Goal: Task Accomplishment & Management: Manage account settings

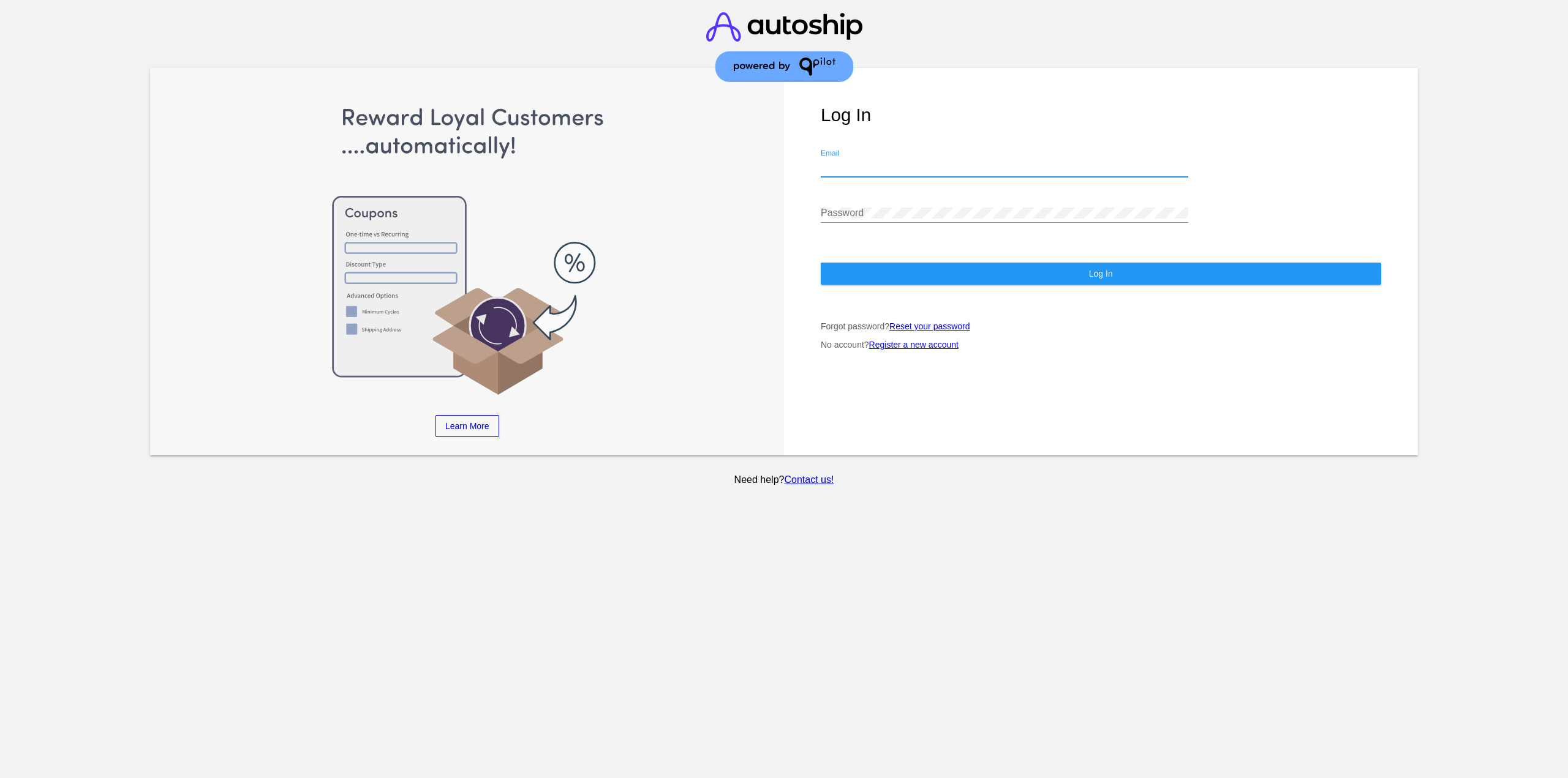
click at [935, 162] on input "Email" at bounding box center [1004, 167] width 367 height 11
type input "jr@patternsinthecloud.com"
click at [899, 220] on div "Password" at bounding box center [1004, 209] width 367 height 28
click at [891, 268] on button "Log In" at bounding box center [1101, 273] width 561 height 22
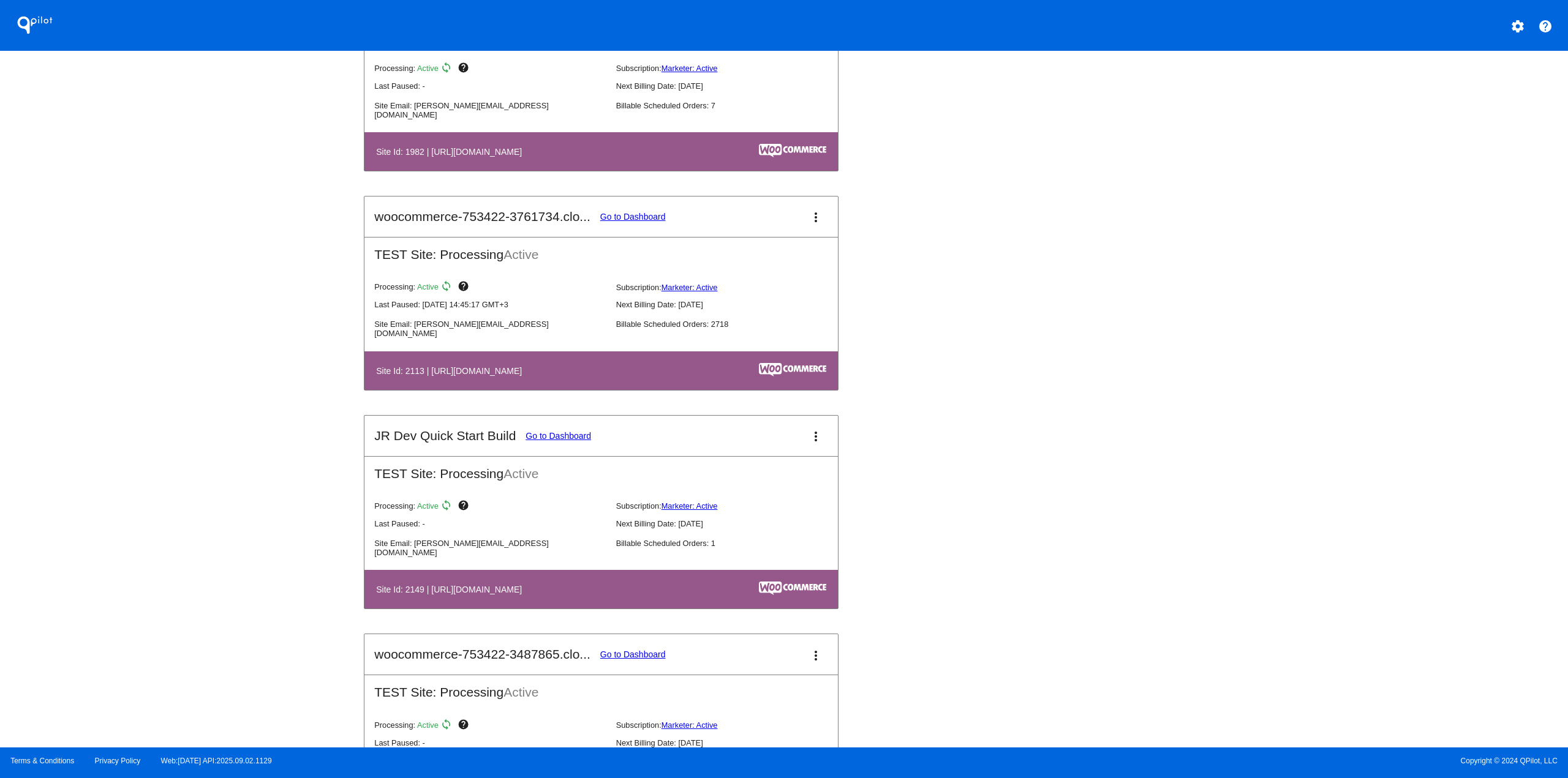
scroll to position [1347, 0]
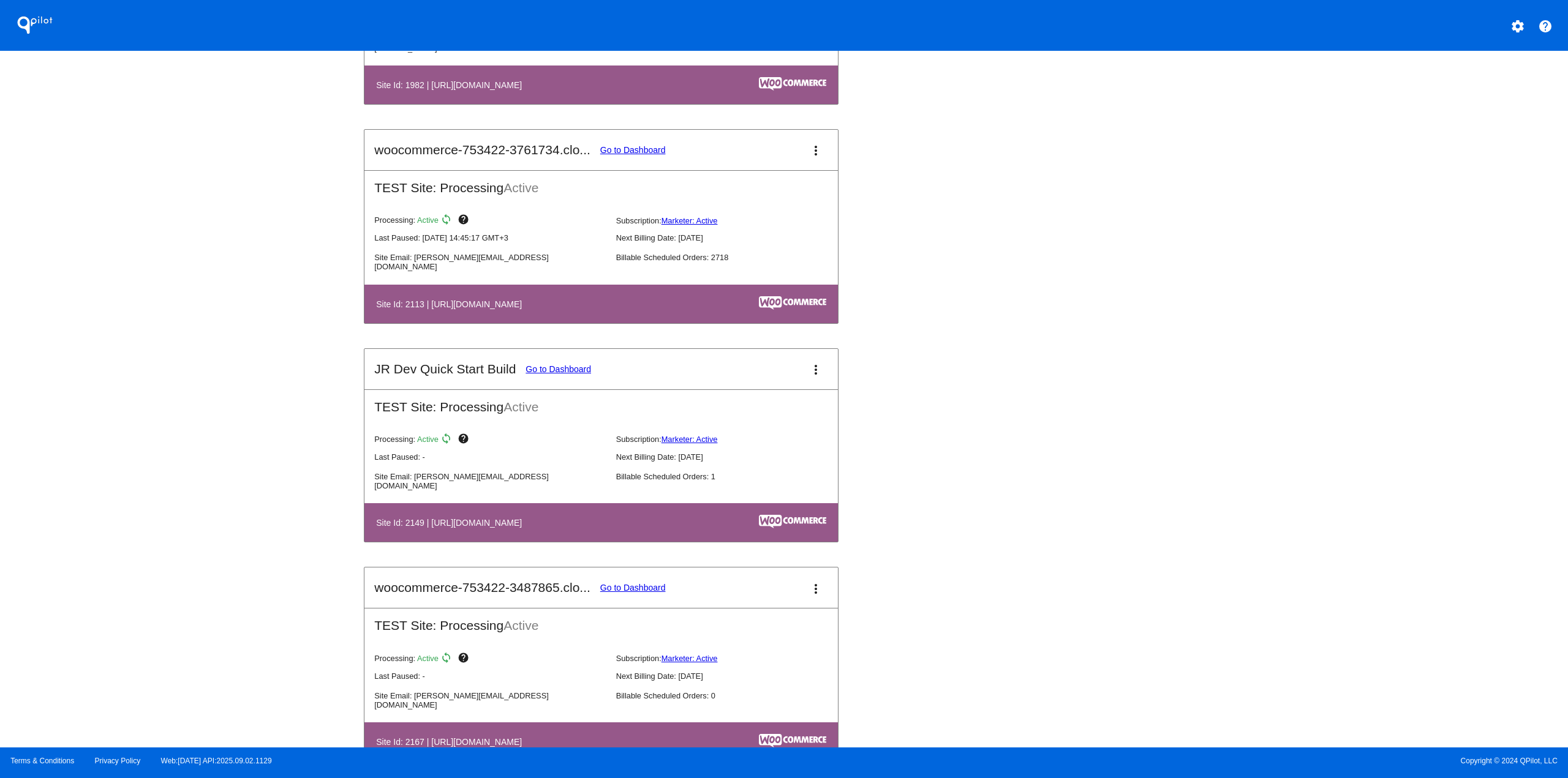
click at [641, 150] on link "Go to Dashboard" at bounding box center [633, 150] width 66 height 10
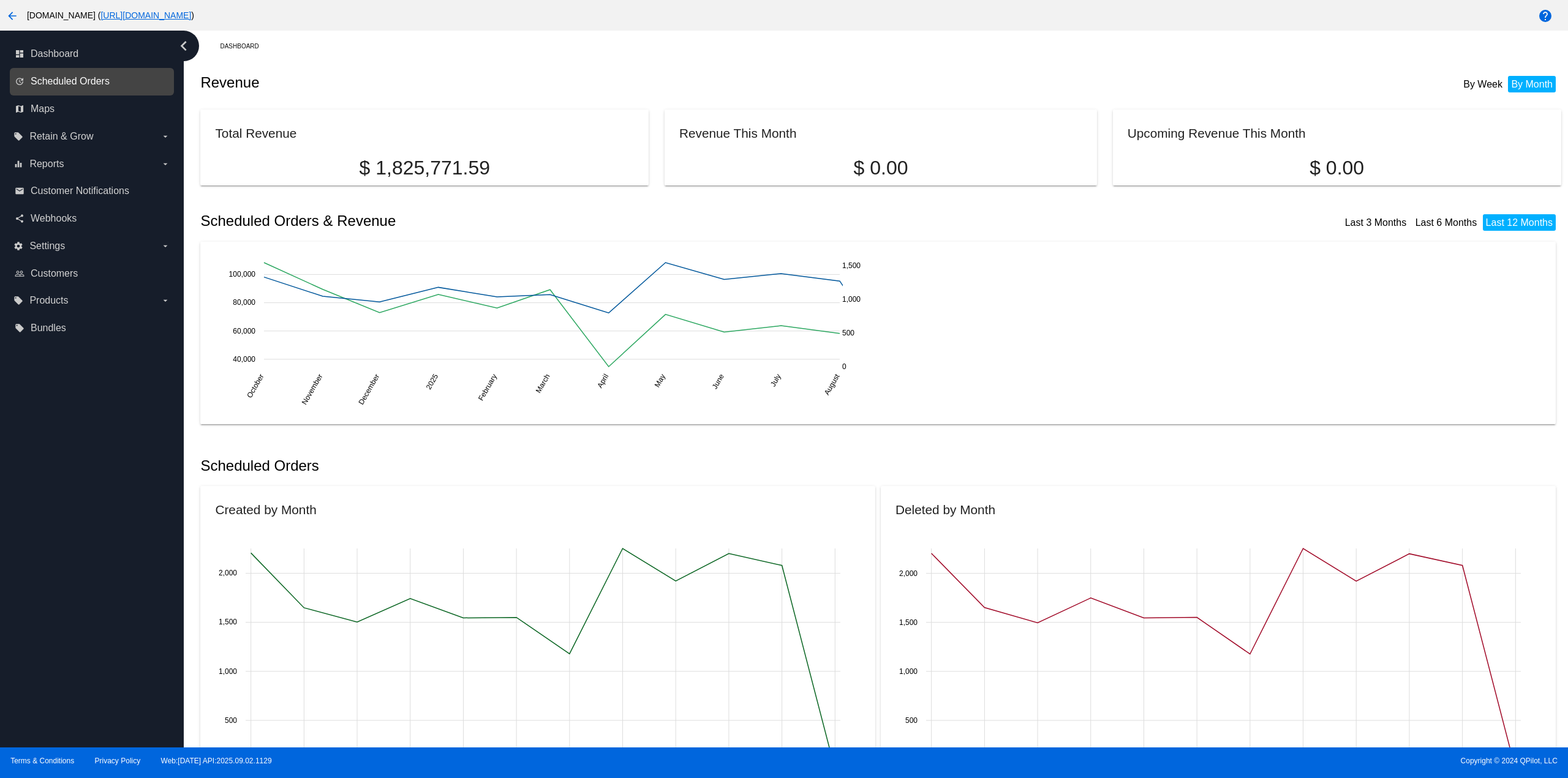
click at [39, 78] on span "Scheduled Orders" at bounding box center [70, 81] width 79 height 11
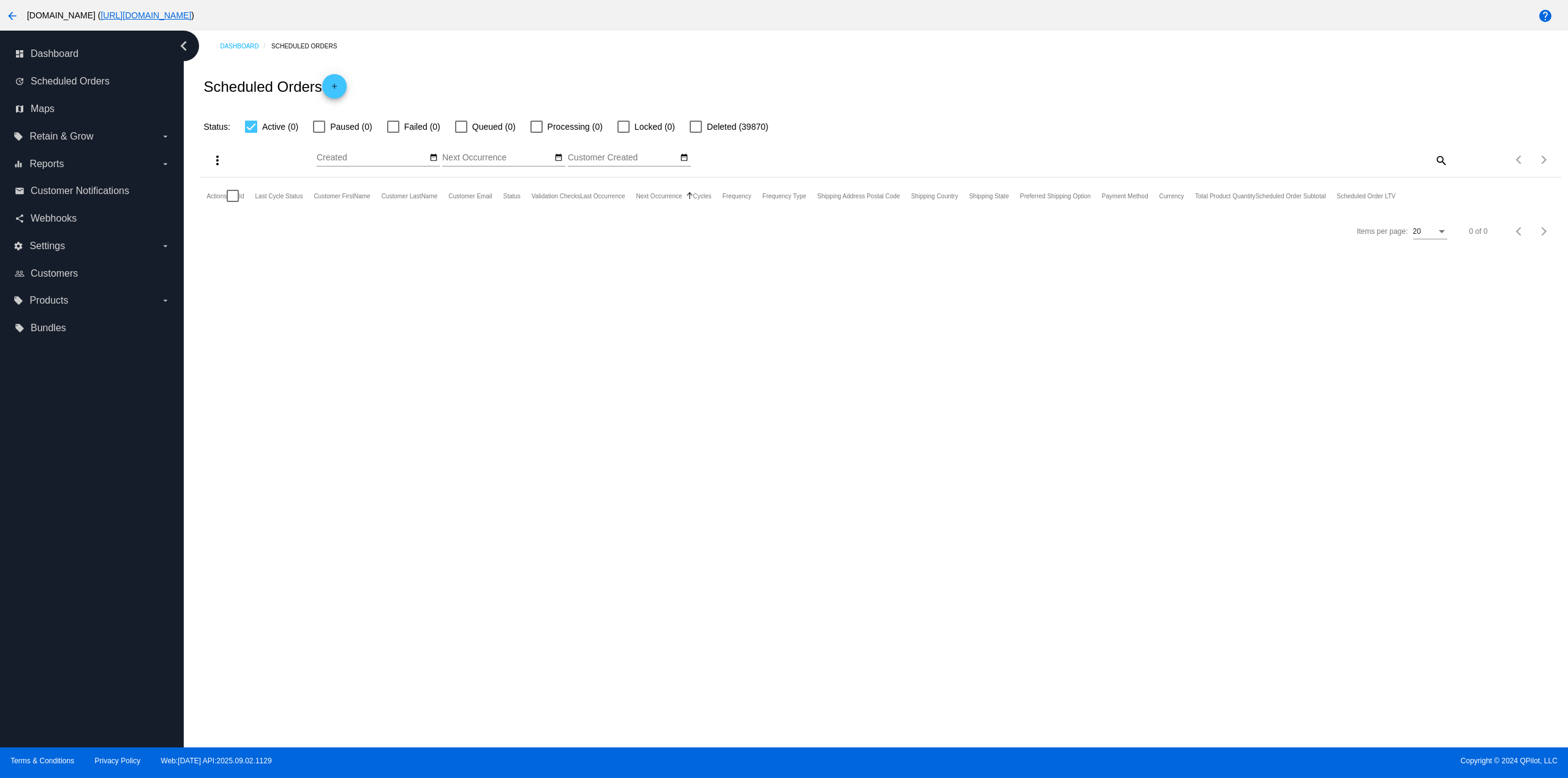
click at [332, 88] on mat-icon "add" at bounding box center [335, 90] width 15 height 15
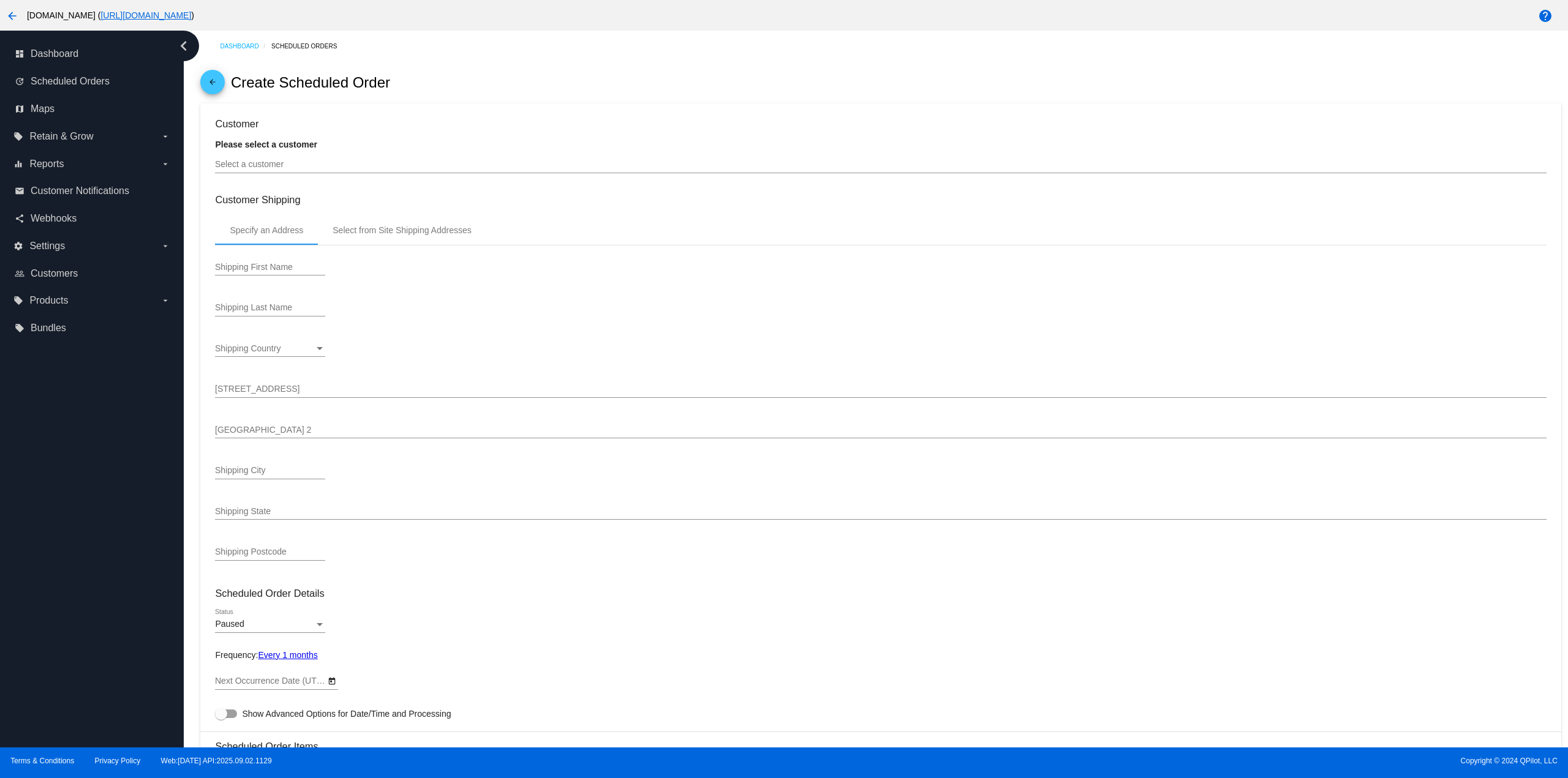
type input "[DATE]"
click at [328, 173] on div at bounding box center [880, 173] width 1331 height 1
click at [326, 168] on input "Select a customer" at bounding box center [880, 165] width 1331 height 10
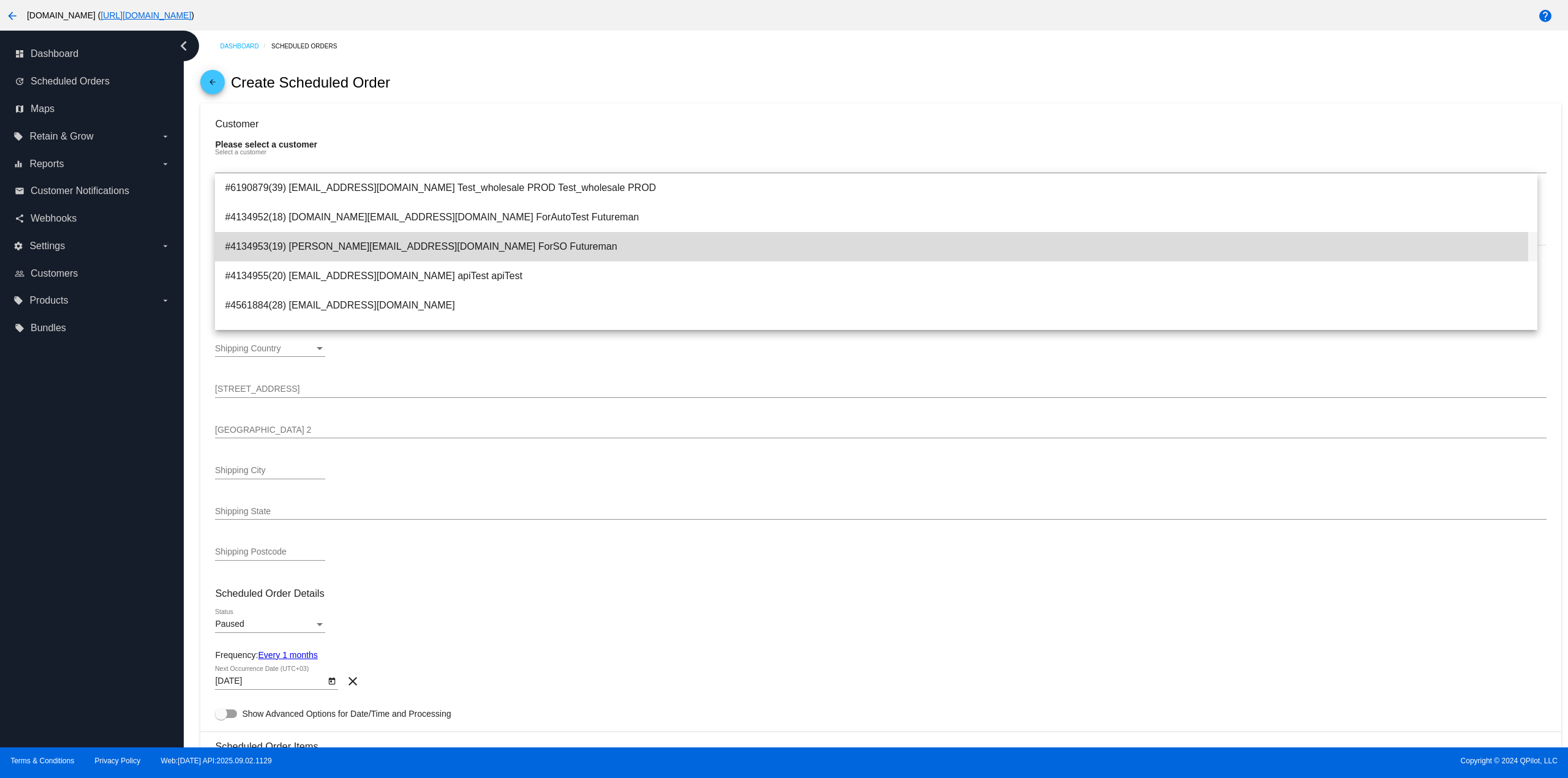
click at [344, 248] on span "#4134953(19) eduard@qpilot.cloud ForSO Futureman" at bounding box center [876, 246] width 1302 height 29
type input "ForSO"
type input "Futureman"
type input "[STREET_ADDRESS]"
type input "[GEOGRAPHIC_DATA][PERSON_NAME]"
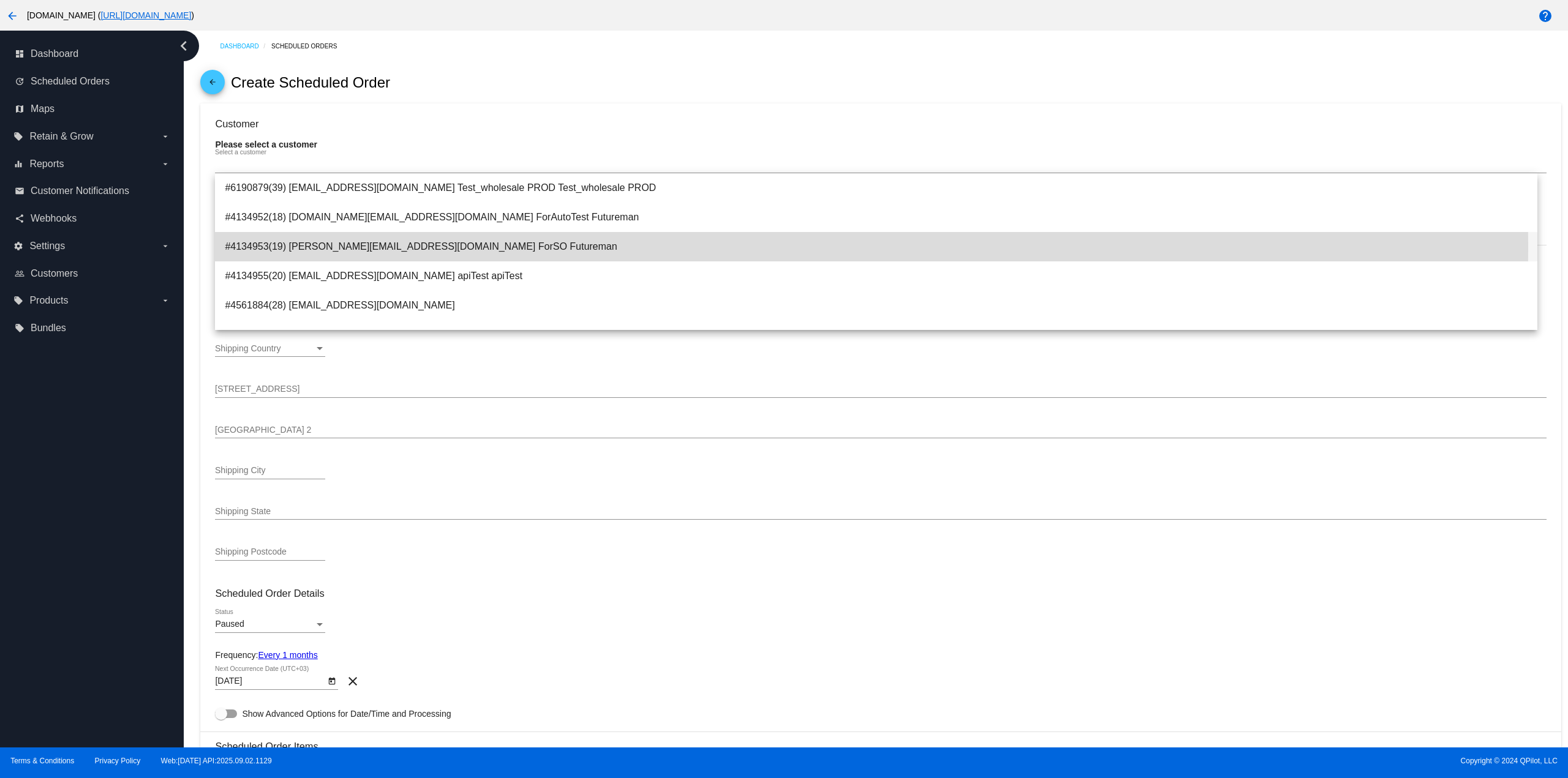
type input "95131"
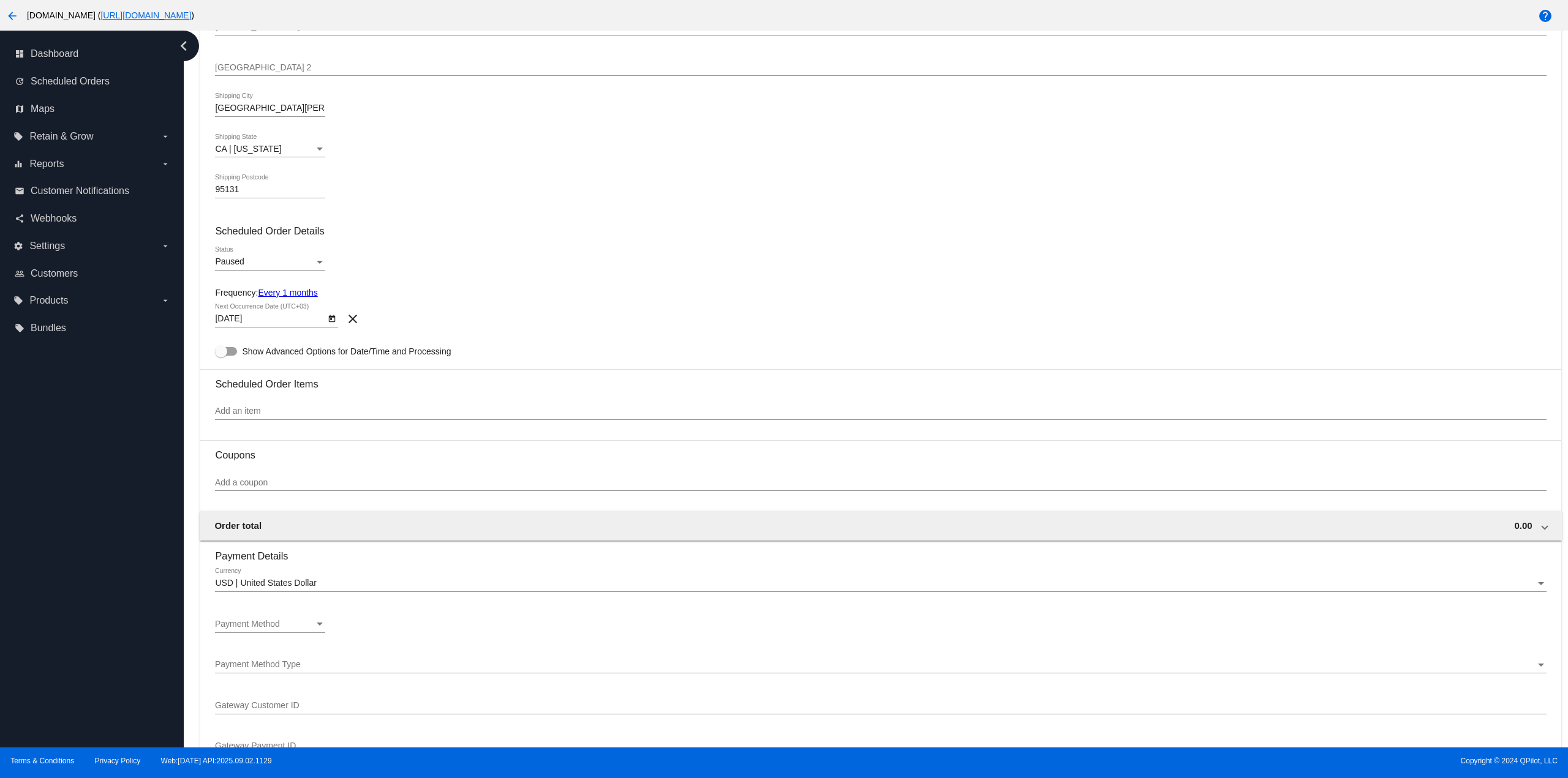
scroll to position [429, 0]
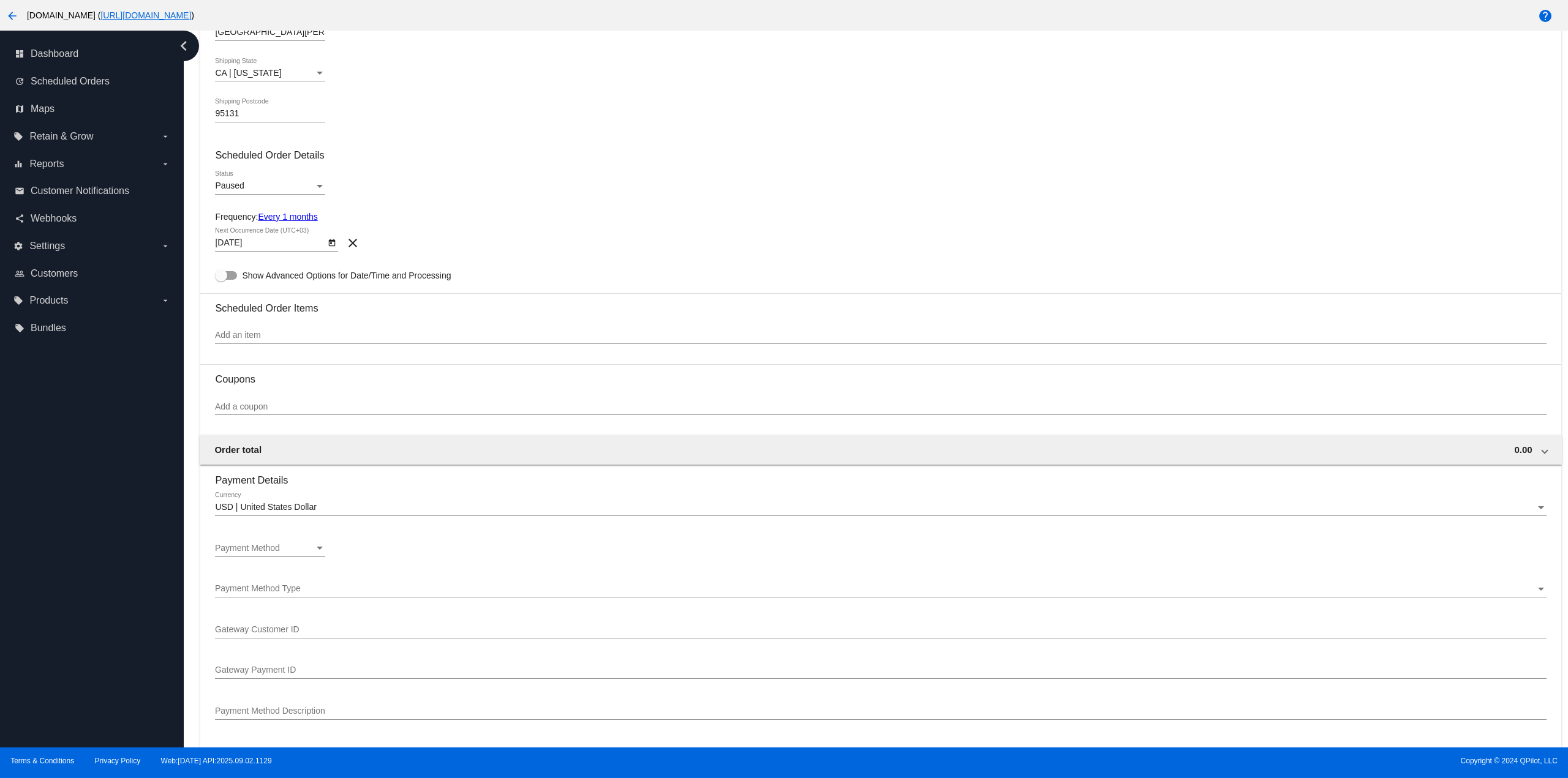
click at [272, 332] on input "Add an item" at bounding box center [880, 335] width 1331 height 10
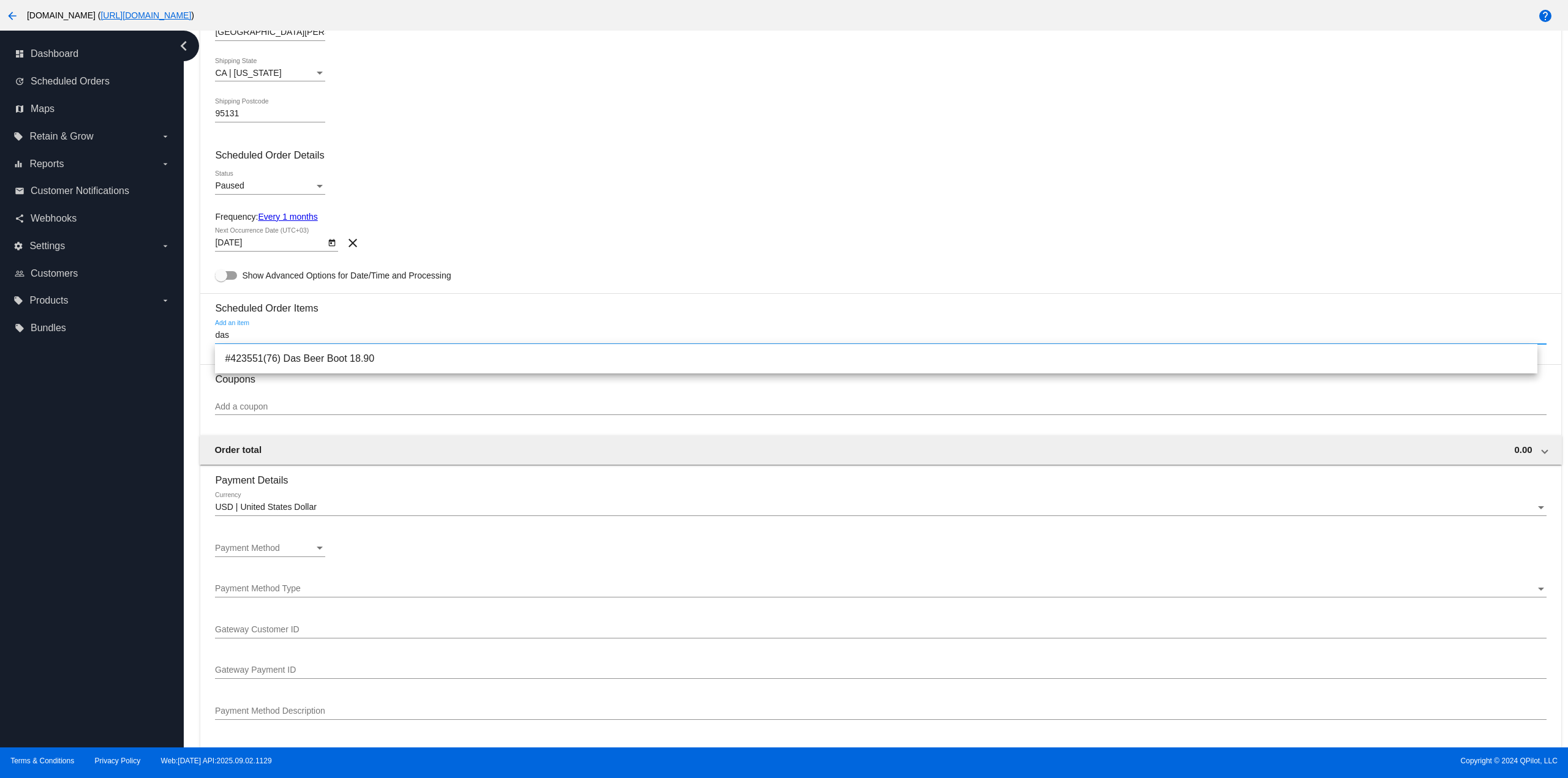
type input "das"
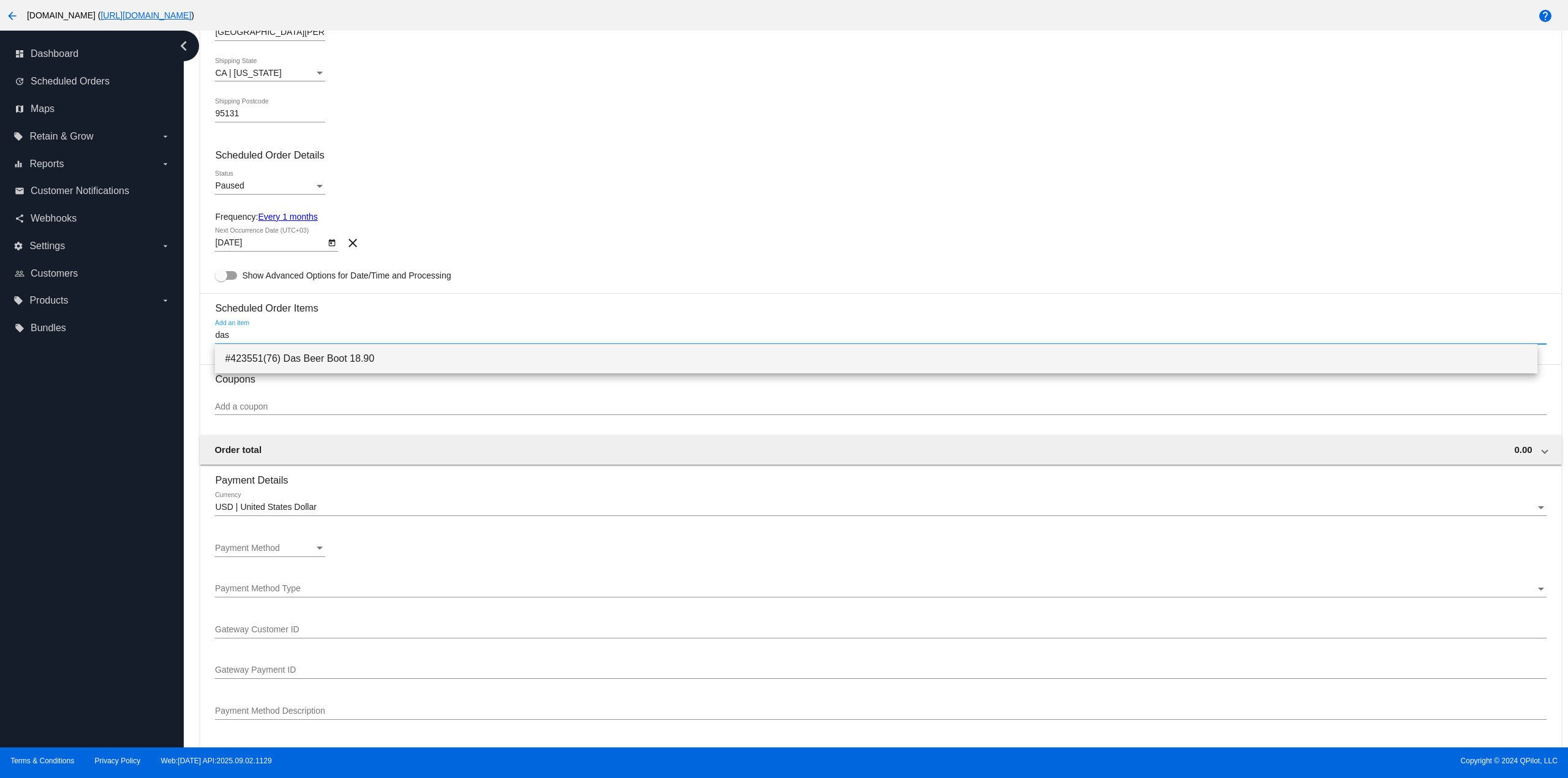
click at [303, 367] on span "#423551(76) Das Beer Boot 18.90" at bounding box center [876, 358] width 1302 height 29
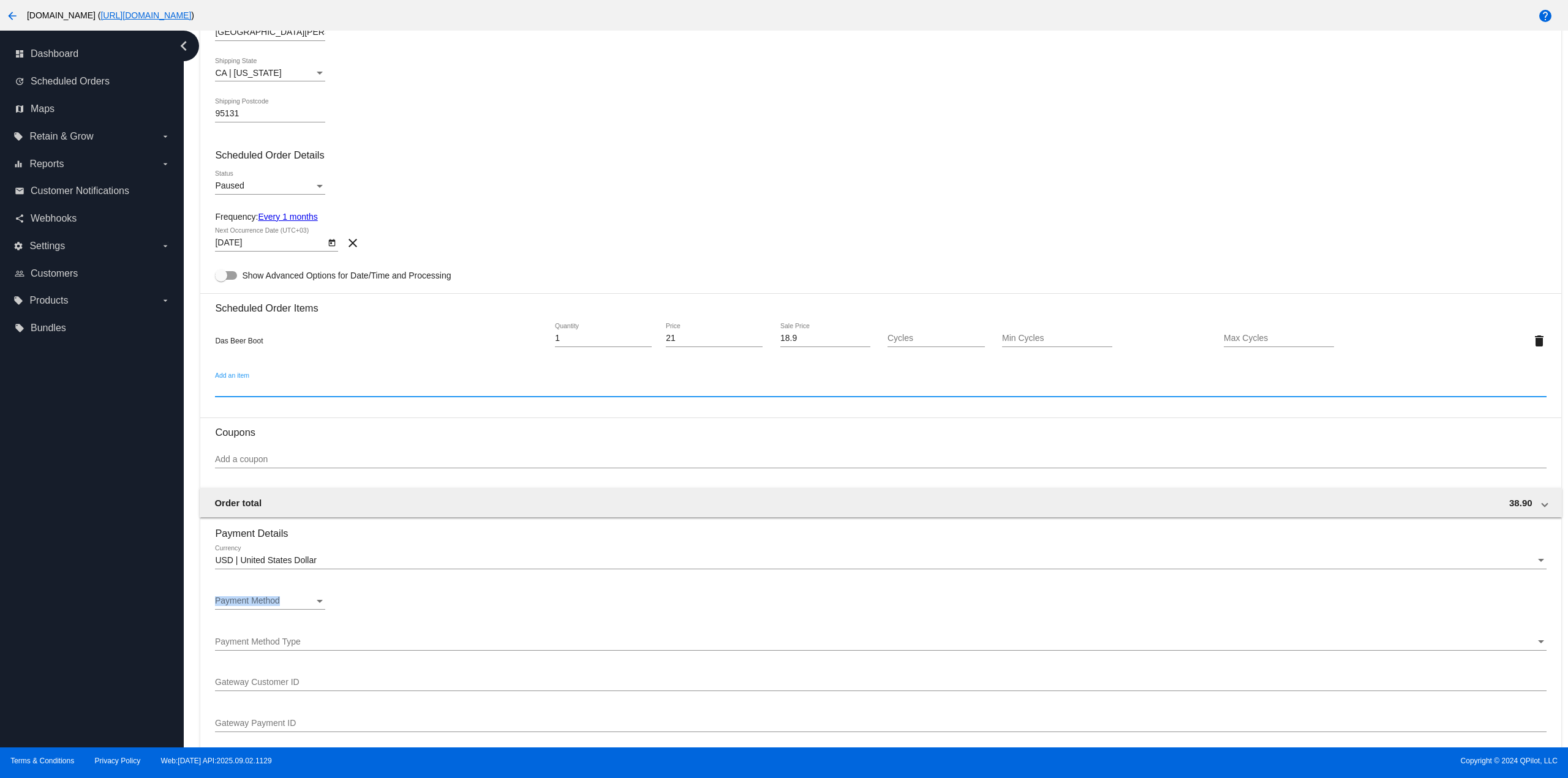
click at [285, 608] on div "Payment Method Payment Method" at bounding box center [269, 603] width 110 height 35
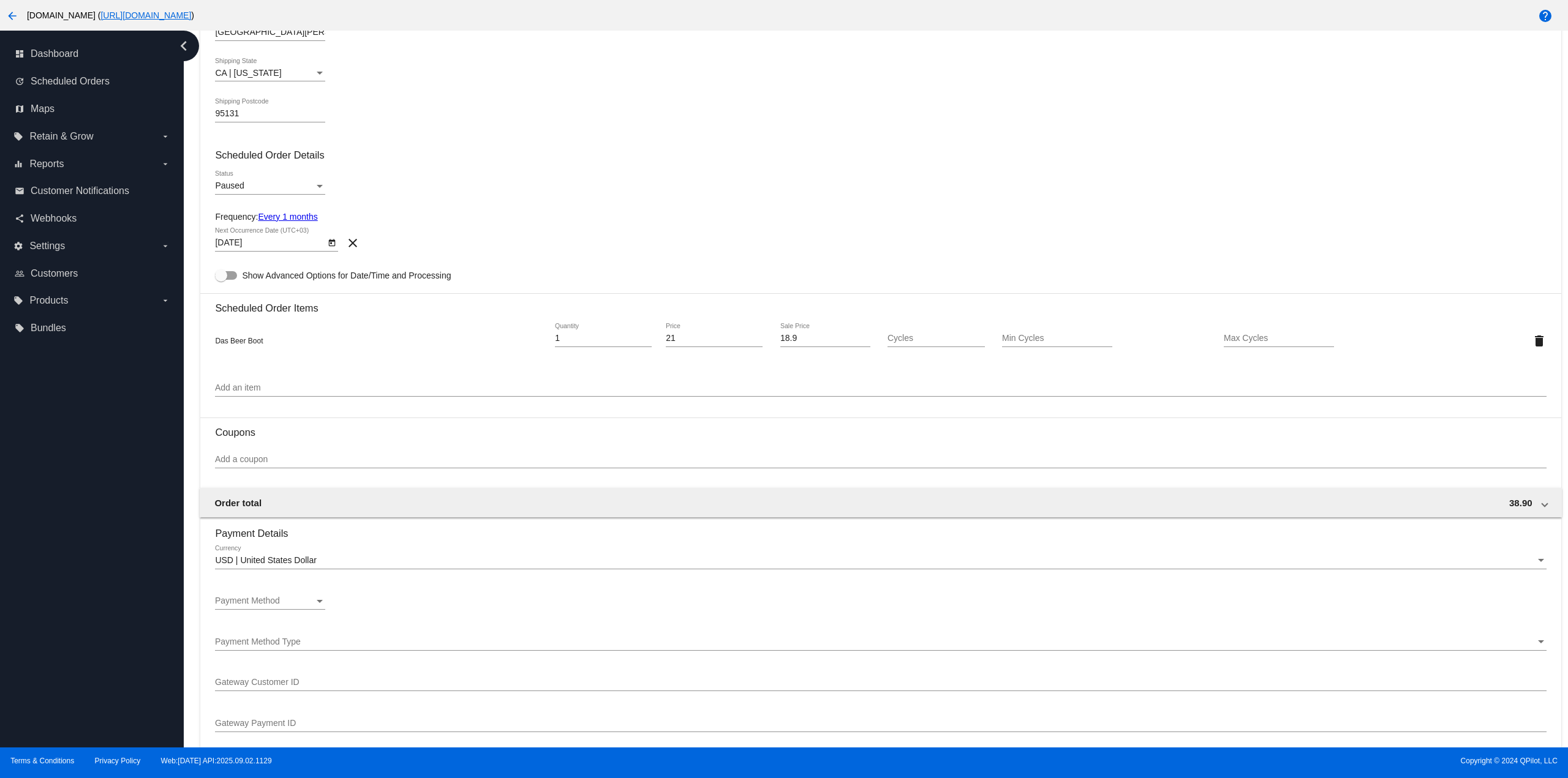
click at [296, 604] on div "Payment Method" at bounding box center [264, 601] width 100 height 10
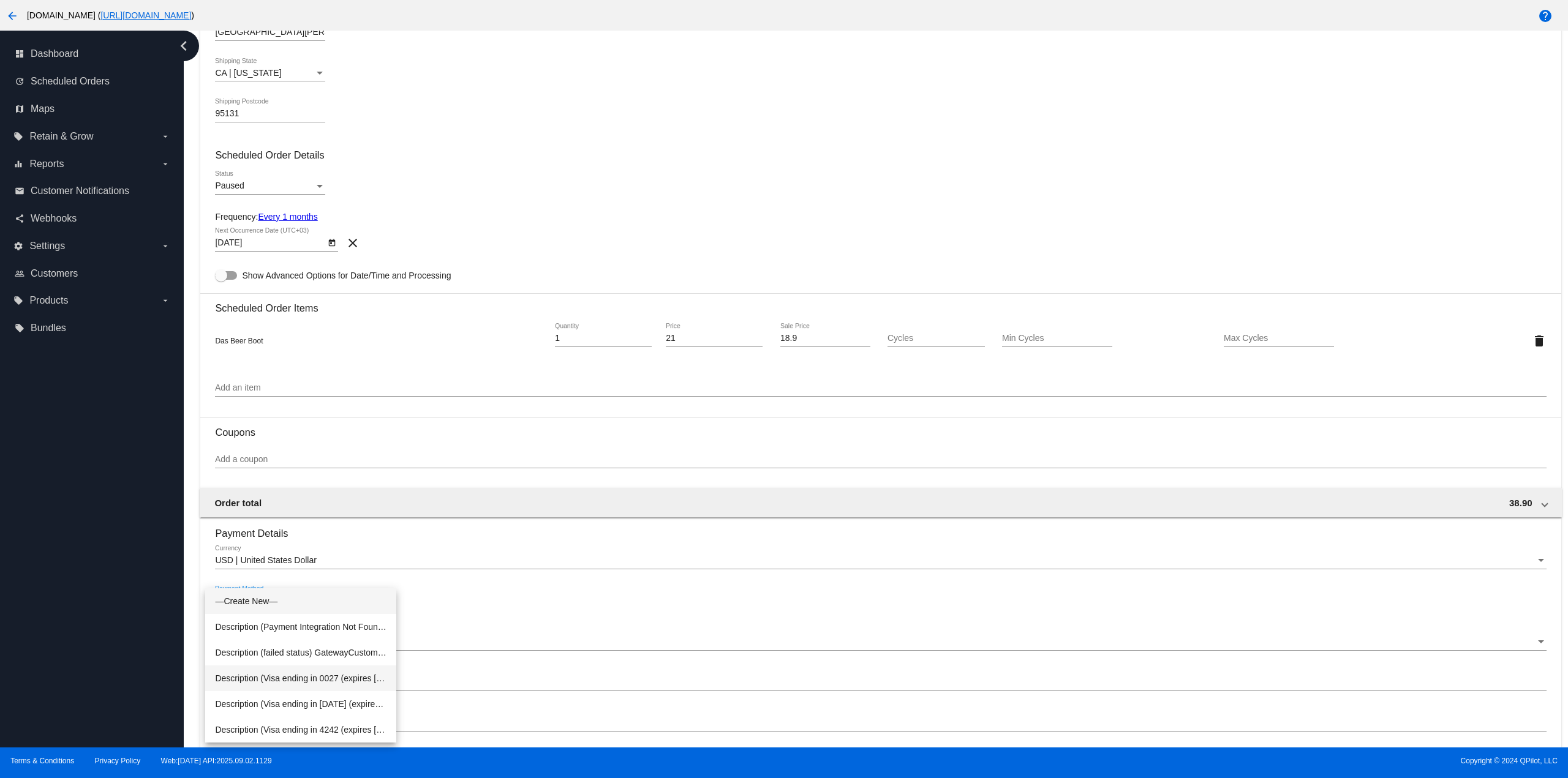
click at [319, 679] on span "Description (Visa ending in 0027 (expires 11/29)) GatewayCustomerId (917062364)…" at bounding box center [300, 679] width 171 height 25
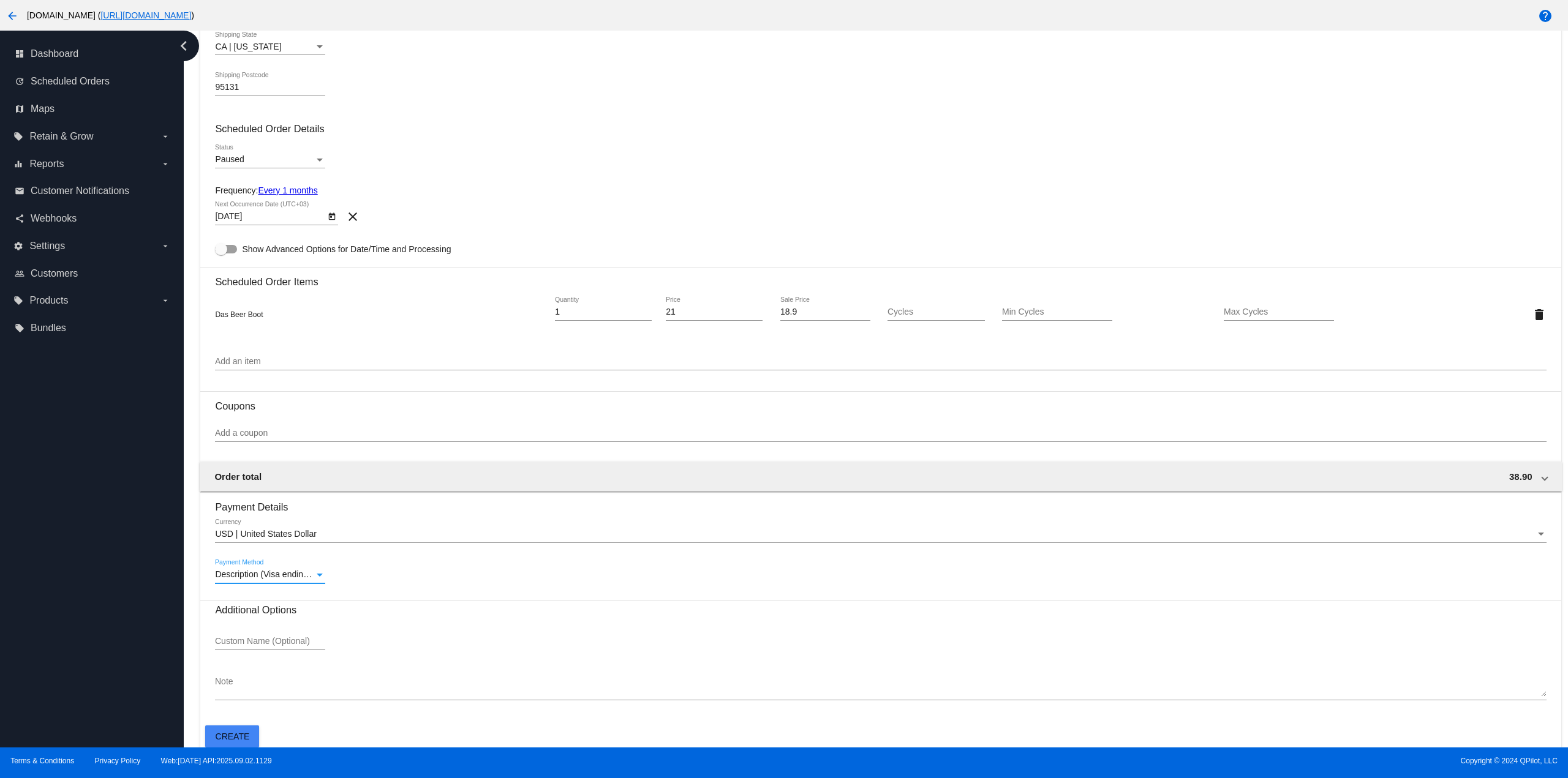
scroll to position [460, 0]
click at [244, 726] on span "Create" at bounding box center [233, 731] width 34 height 10
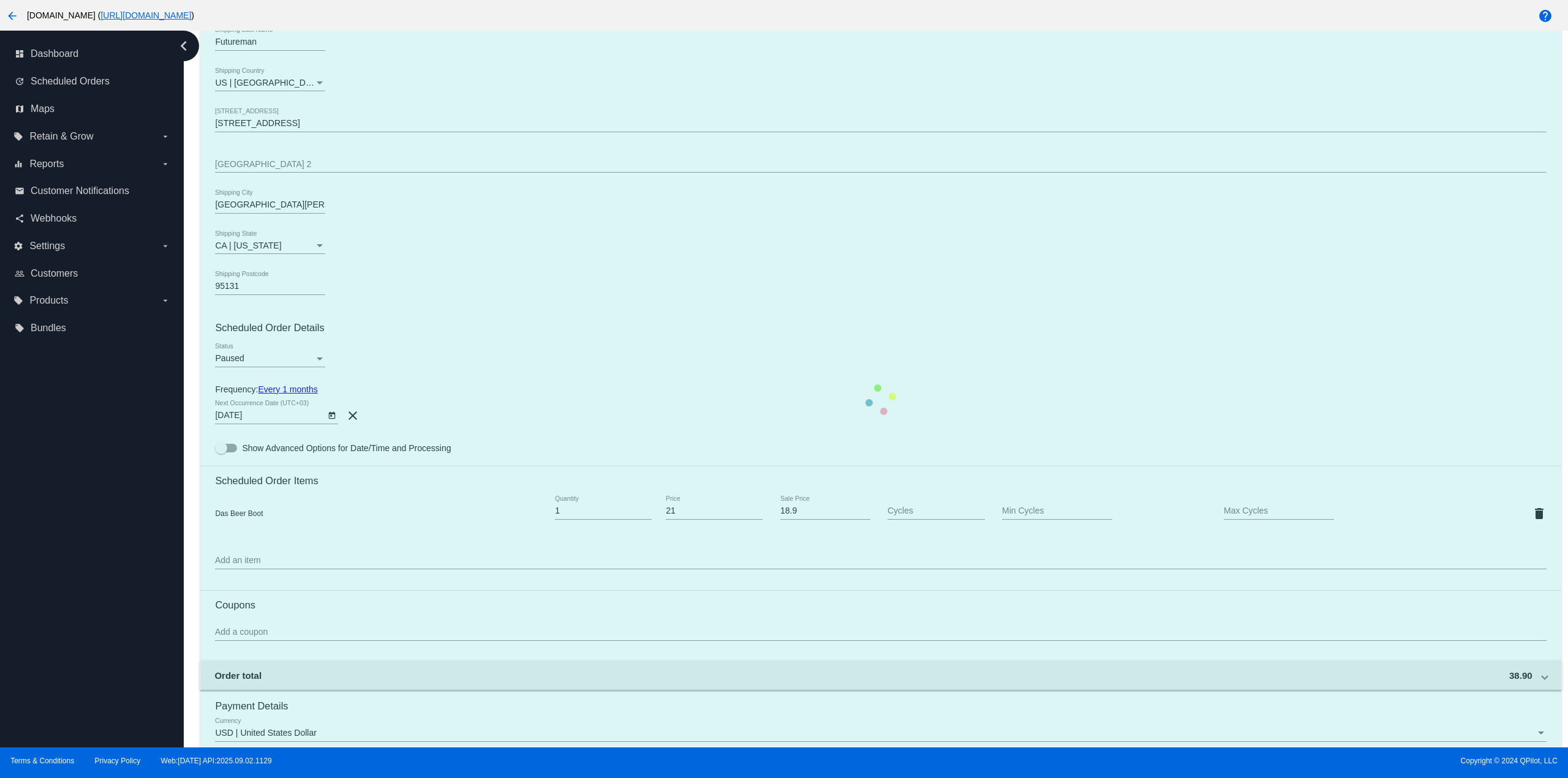
scroll to position [153, 0]
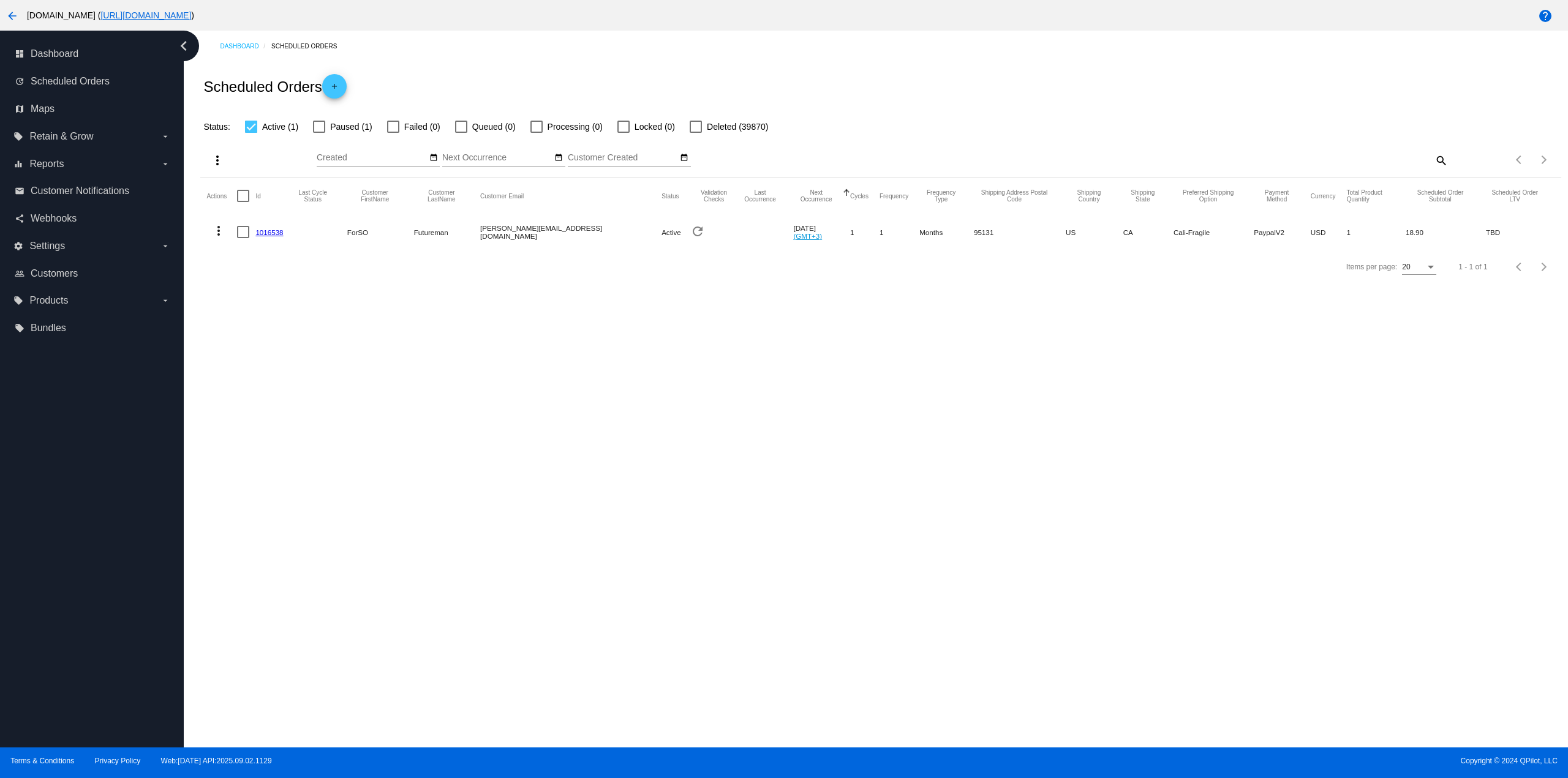
click at [319, 117] on div "Status: Active (1) Paused (1) Failed (0) Queued (0) Processing (0) Locked (0) D…" at bounding box center [881, 122] width 1361 height 23
click at [318, 124] on div at bounding box center [319, 126] width 12 height 12
click at [319, 133] on input "Paused (1)" at bounding box center [319, 133] width 1 height 1
checkbox input "true"
click at [225, 225] on mat-icon "more_vert" at bounding box center [219, 231] width 15 height 15
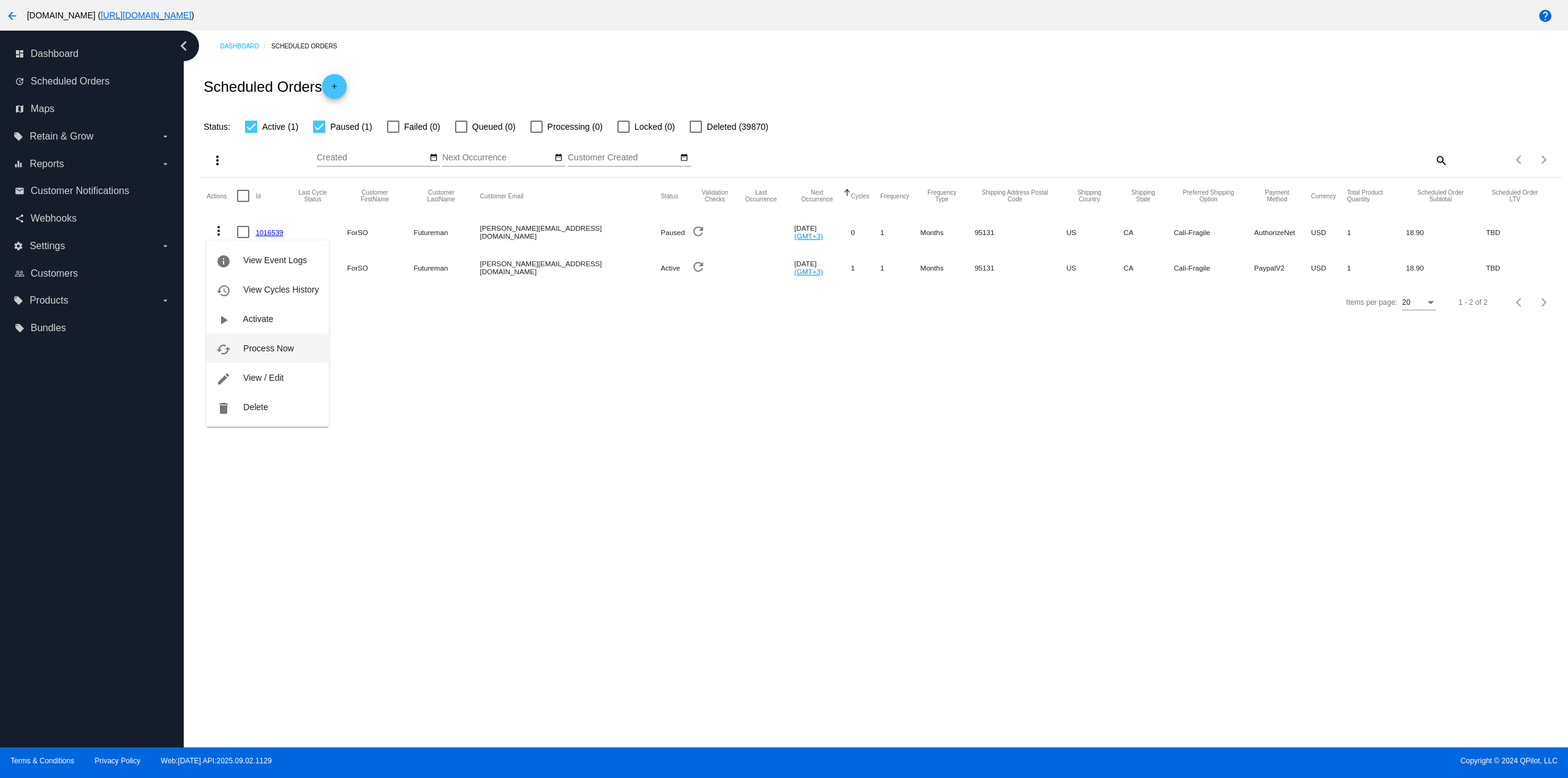
click at [268, 345] on span "Process Now" at bounding box center [268, 348] width 50 height 10
click at [275, 228] on link "1016539" at bounding box center [269, 232] width 28 height 8
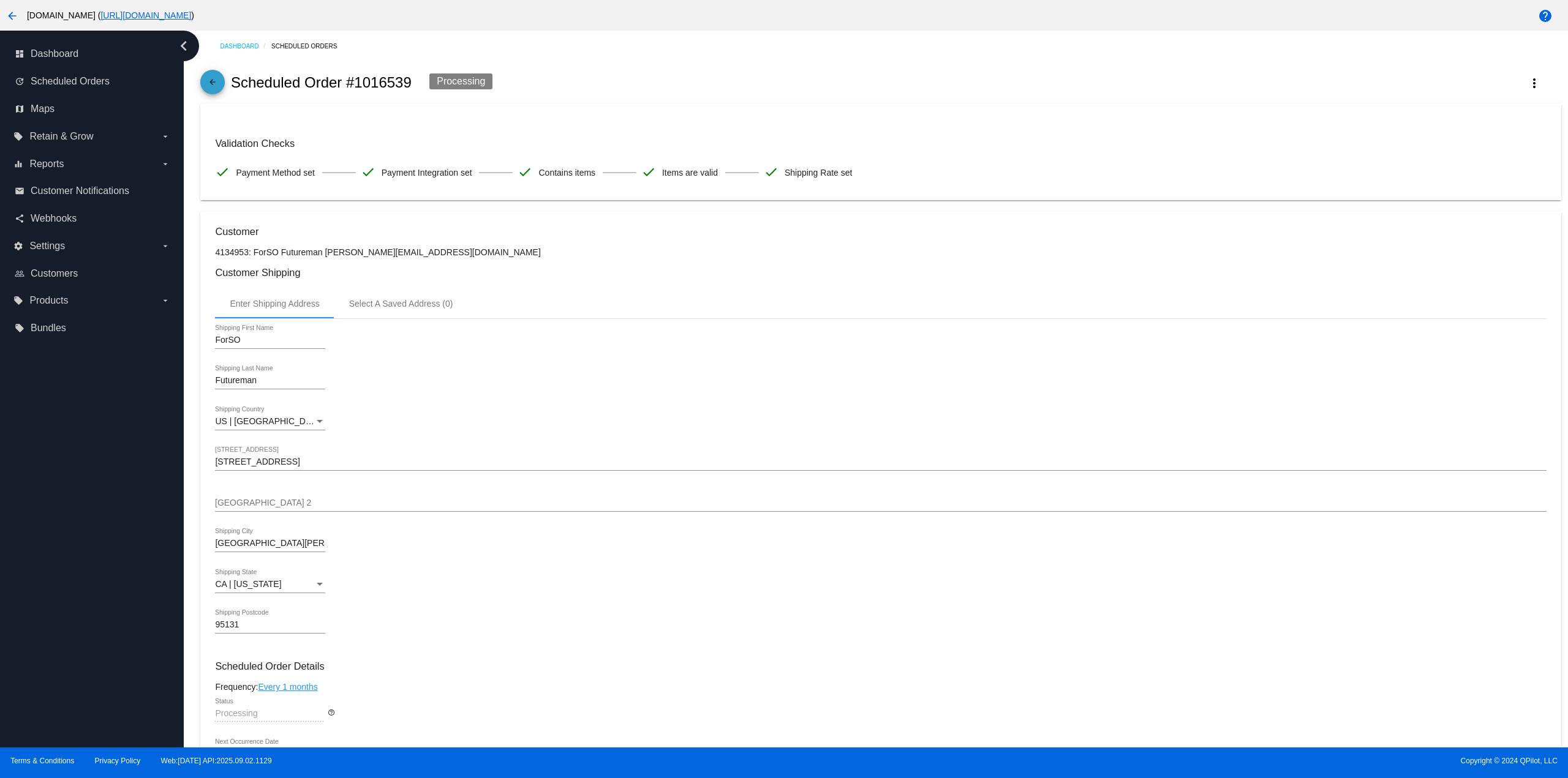
click at [217, 82] on mat-icon "arrow_back" at bounding box center [213, 85] width 15 height 15
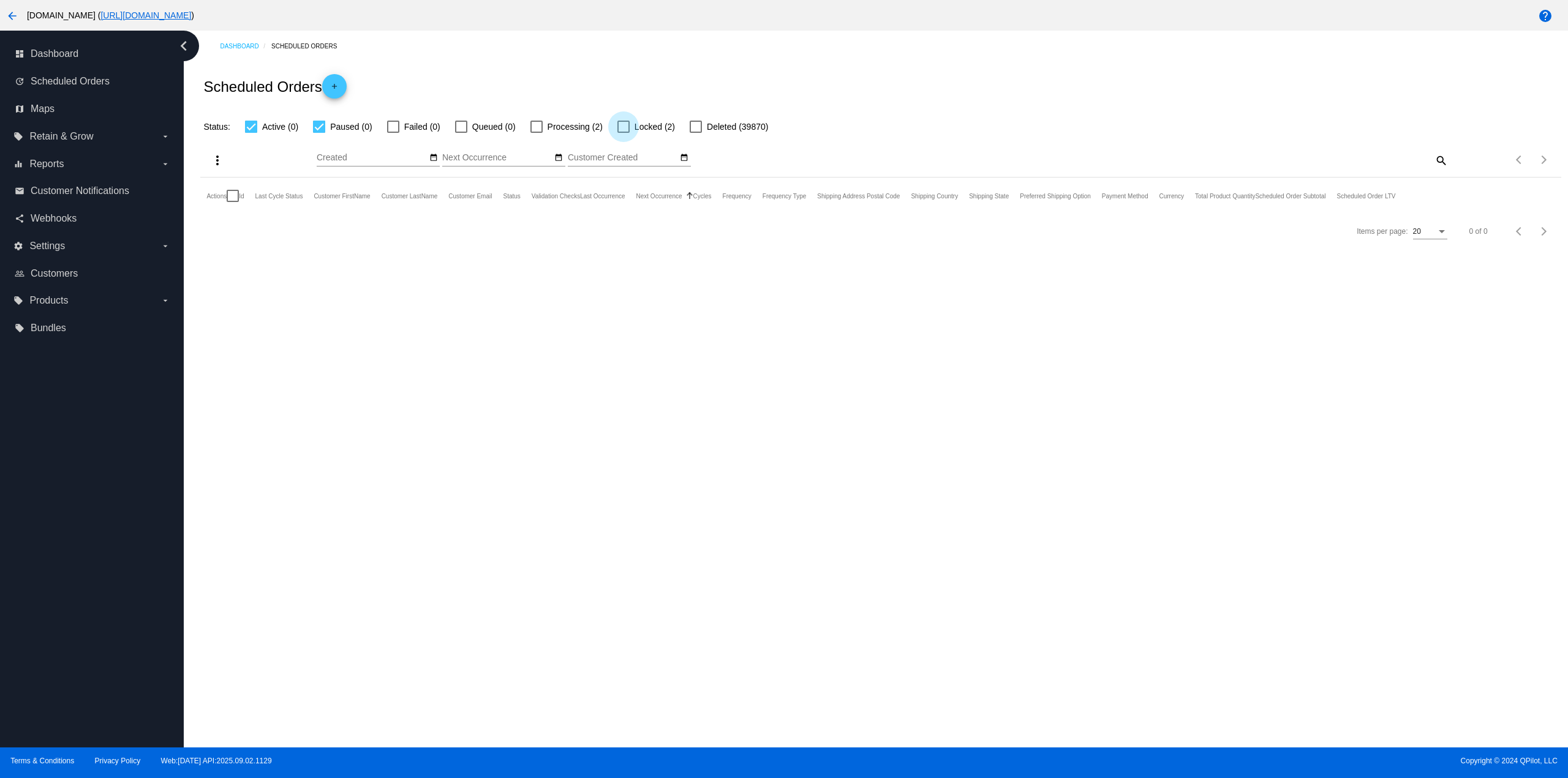
click at [623, 126] on div at bounding box center [623, 126] width 12 height 12
click at [623, 133] on input "Locked (2)" at bounding box center [623, 133] width 1 height 1
click at [634, 123] on label "Locked (2)" at bounding box center [646, 127] width 58 height 15
click at [623, 133] on input "Locked (2)" at bounding box center [623, 133] width 1 height 1
checkbox input "false"
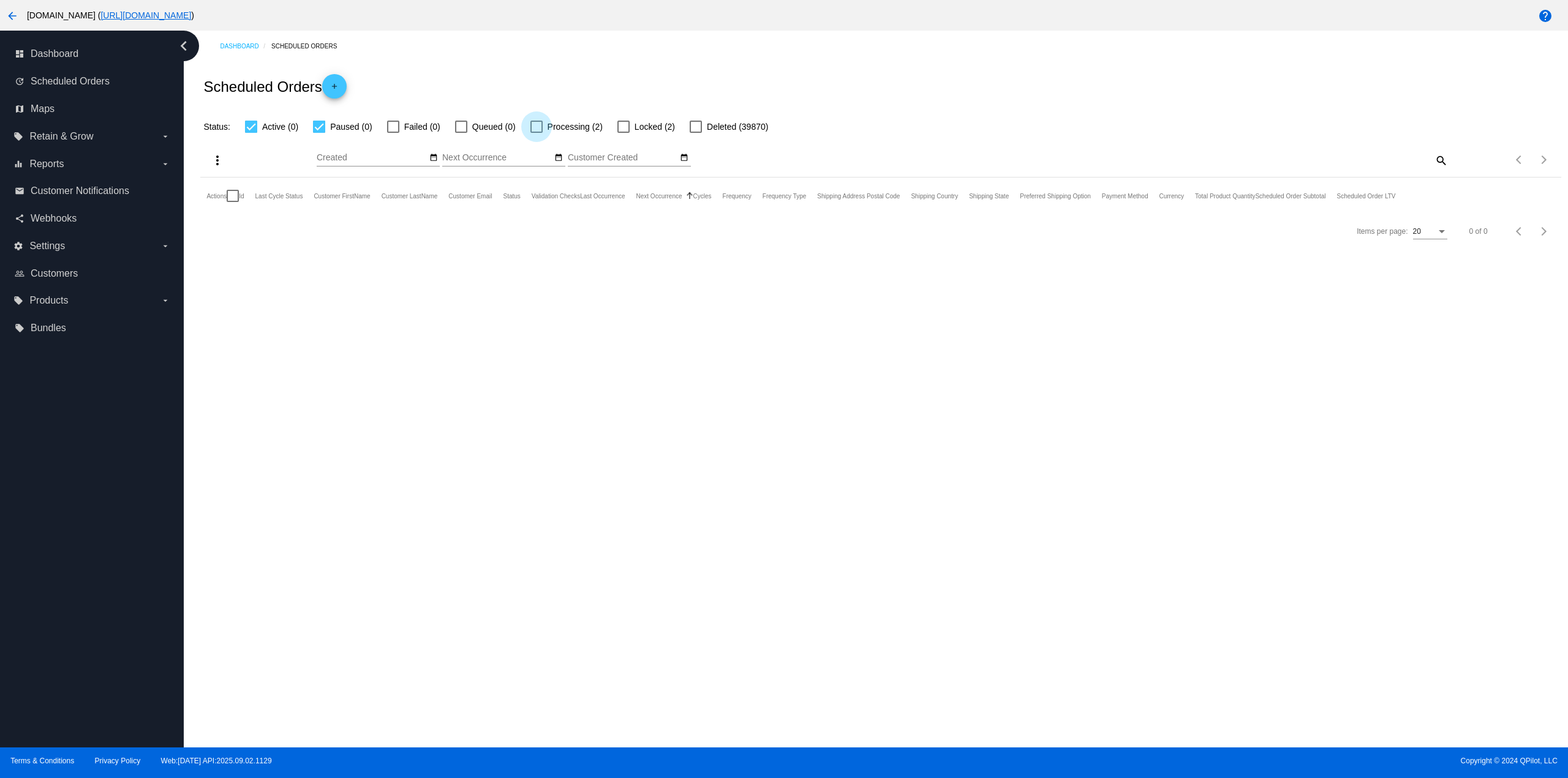
click at [572, 131] on span "Processing (2)" at bounding box center [576, 127] width 55 height 15
click at [537, 133] on input "Processing (2)" at bounding box center [536, 133] width 1 height 1
checkbox input "true"
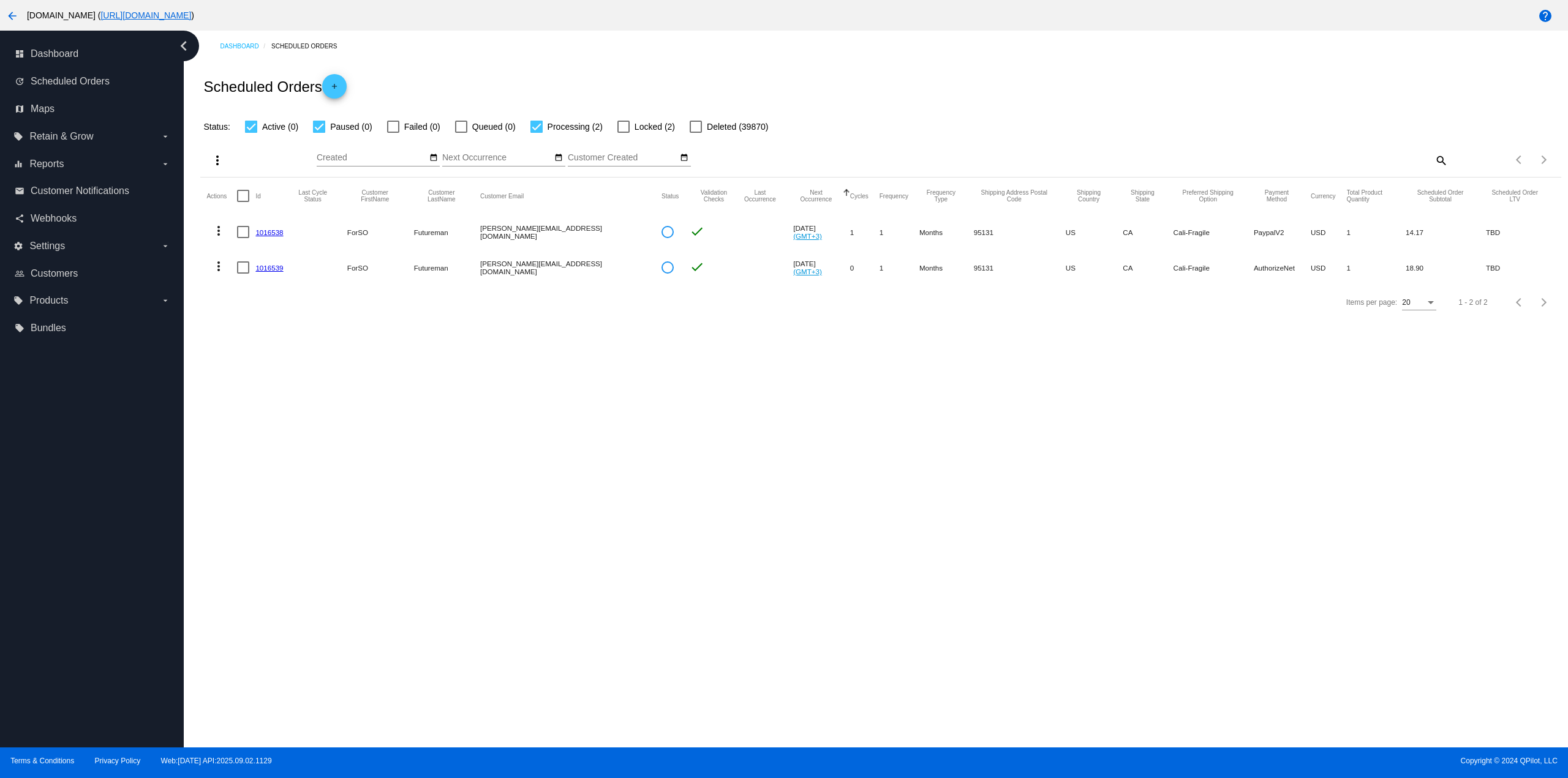
click at [272, 272] on link "1016539" at bounding box center [269, 268] width 28 height 8
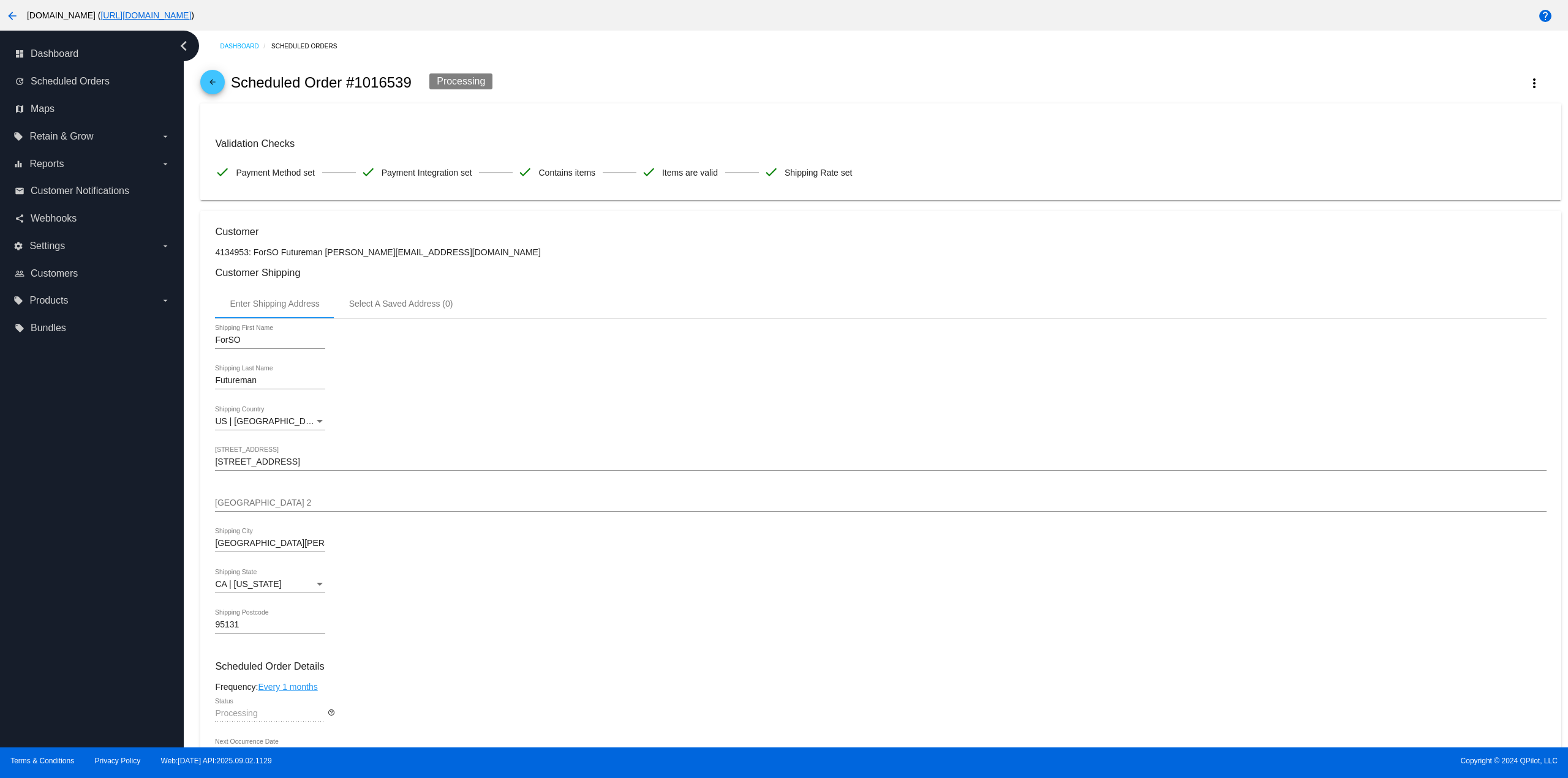
click at [222, 88] on link "arrow_back" at bounding box center [213, 82] width 25 height 25
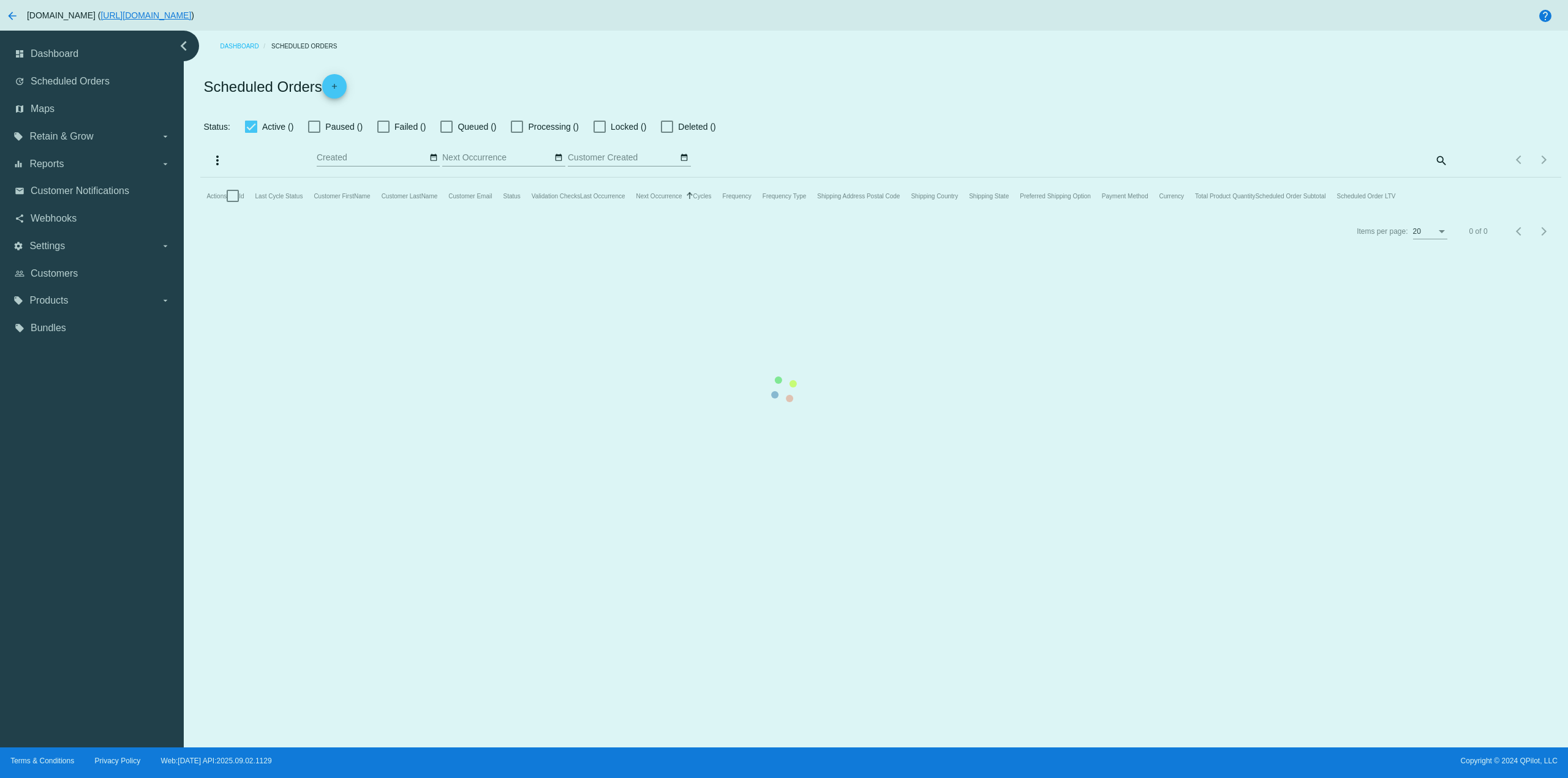
checkbox input "true"
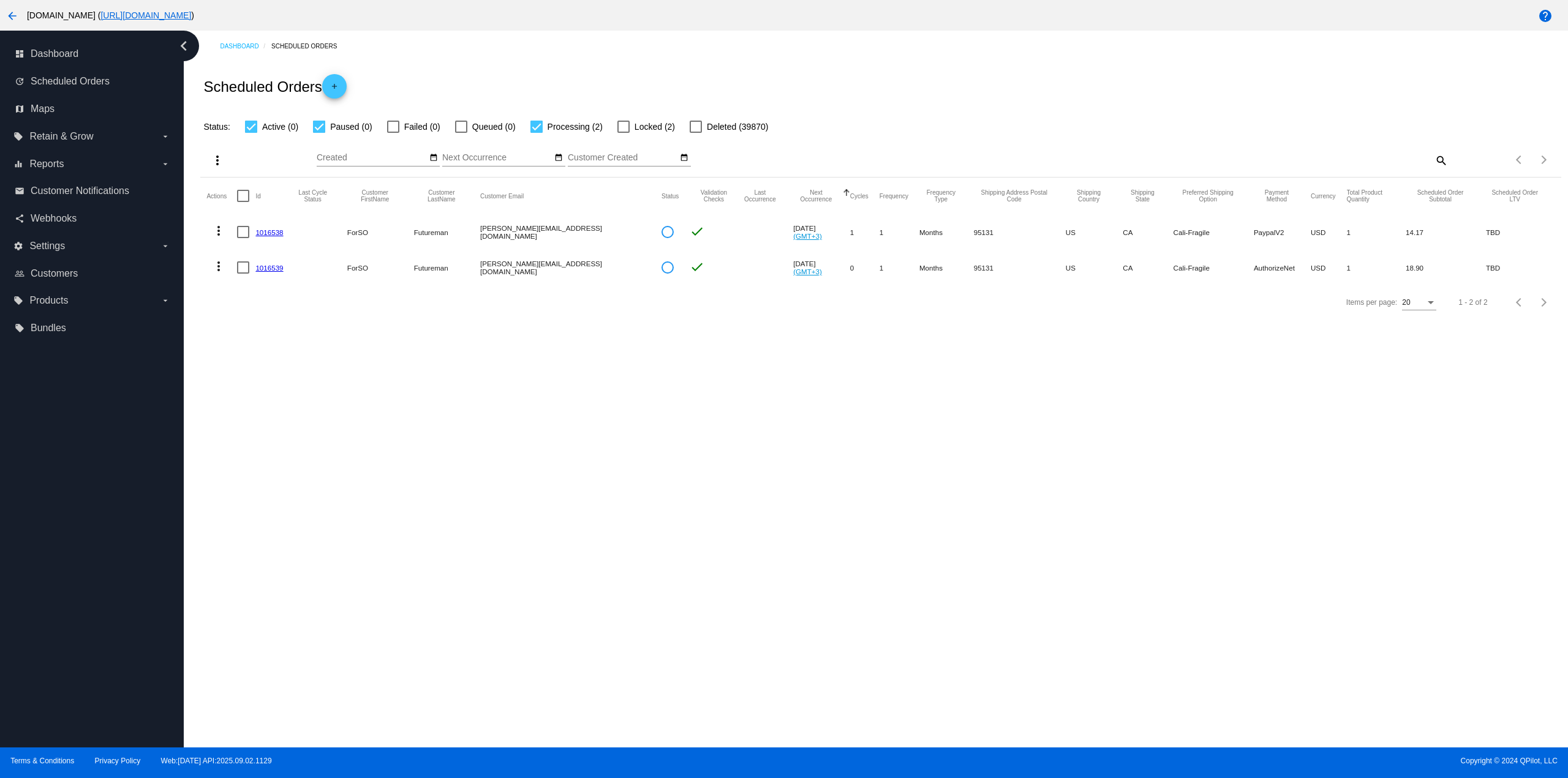
click at [534, 132] on div at bounding box center [537, 126] width 12 height 12
click at [536, 133] on input "Processing (2)" at bounding box center [536, 133] width 1 height 1
click at [534, 132] on div at bounding box center [537, 126] width 12 height 12
click at [536, 133] on input "Processing (2)" at bounding box center [536, 133] width 1 height 1
click at [534, 125] on div at bounding box center [537, 126] width 12 height 12
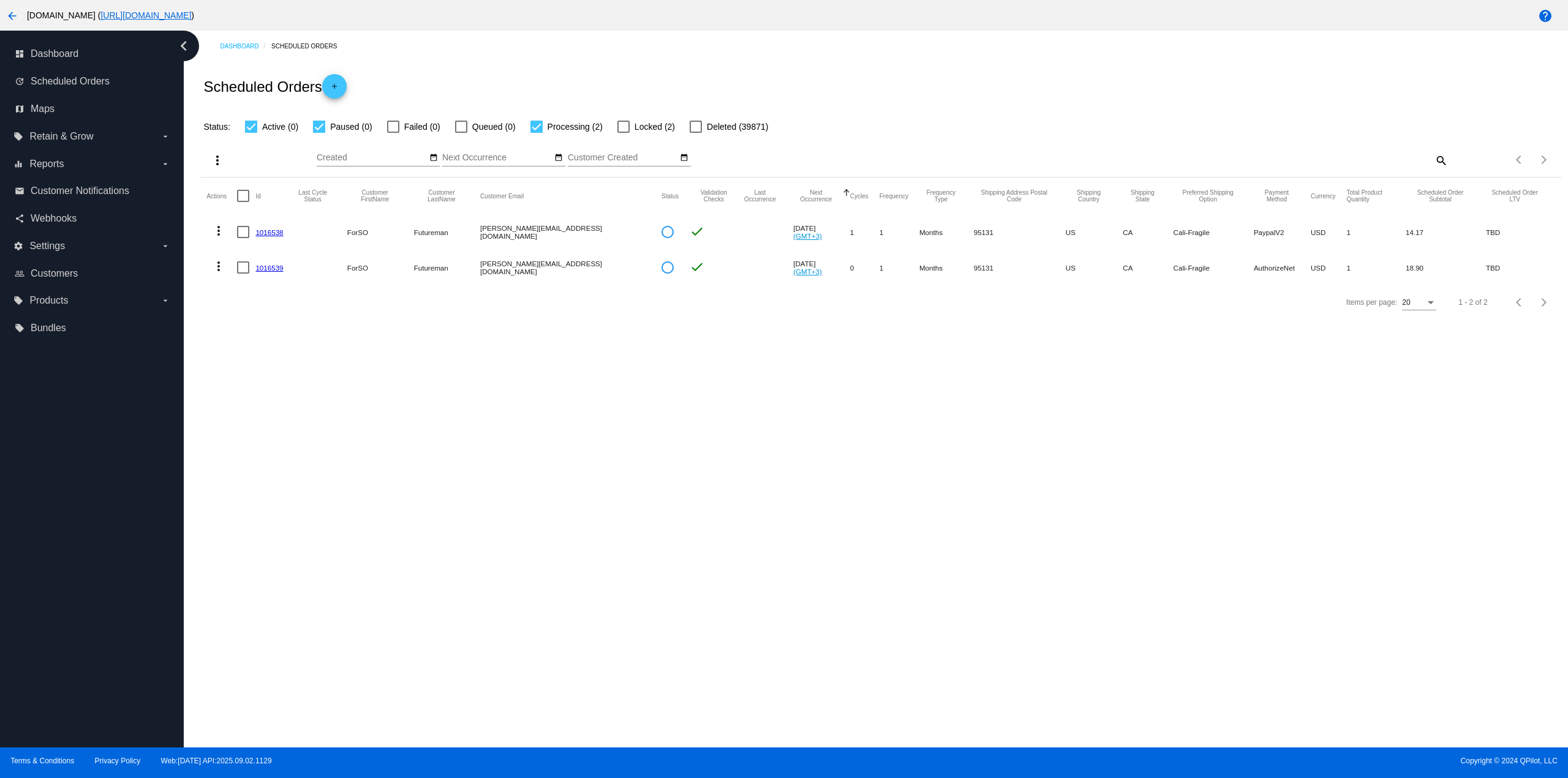
click at [536, 133] on input "Processing (2)" at bounding box center [536, 133] width 1 height 1
click at [534, 125] on div at bounding box center [537, 126] width 12 height 12
click at [536, 133] on input "Processing (2)" at bounding box center [536, 133] width 1 height 1
checkbox input "true"
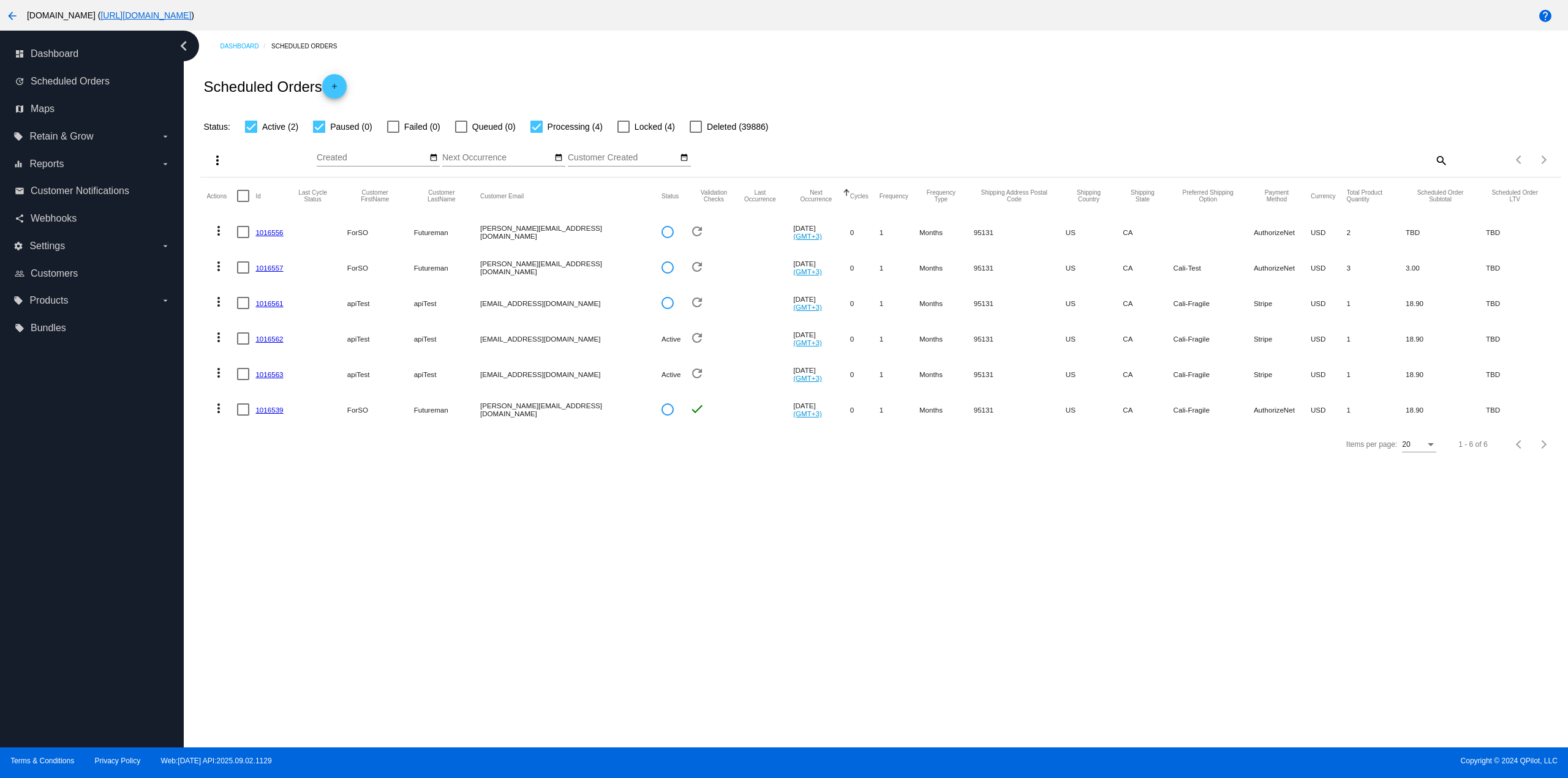
click at [330, 127] on span "Paused (0)" at bounding box center [351, 127] width 42 height 15
click at [319, 133] on input "Paused (0)" at bounding box center [319, 133] width 1 height 1
checkbox input "false"
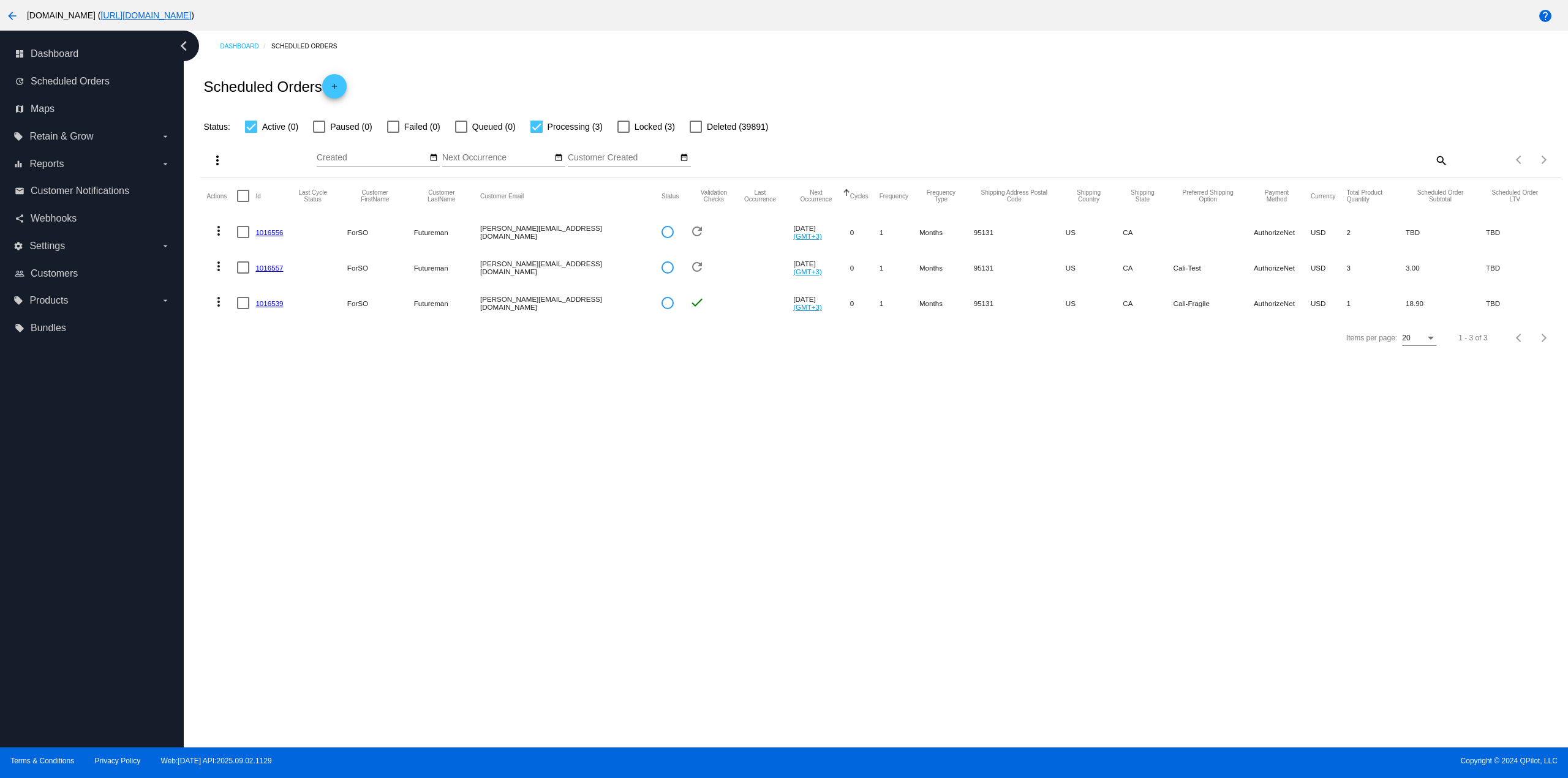
click at [528, 125] on mat-checkbox "Processing (3)" at bounding box center [559, 127] width 87 height 15
click at [531, 127] on div at bounding box center [537, 126] width 12 height 12
click at [536, 133] on input "Processing (3)" at bounding box center [536, 133] width 1 height 1
click at [531, 127] on div at bounding box center [537, 126] width 12 height 12
click at [536, 133] on input "Processing (3)" at bounding box center [536, 133] width 1 height 1
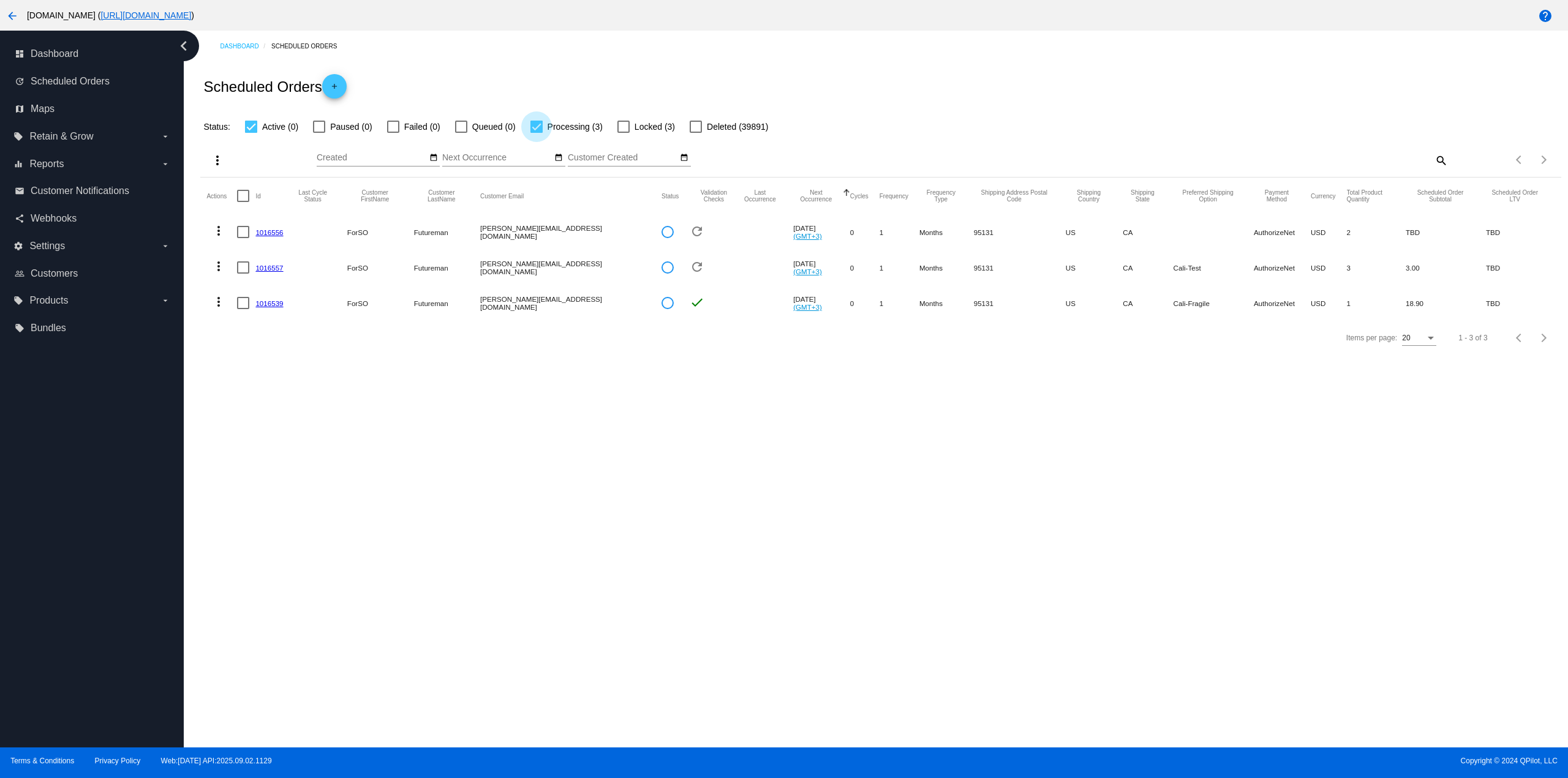
click at [543, 126] on label "Processing (3)" at bounding box center [567, 127] width 73 height 15
click at [537, 133] on input "Processing (3)" at bounding box center [536, 133] width 1 height 1
click at [543, 126] on label "Processing (3)" at bounding box center [567, 127] width 73 height 15
click at [537, 133] on input "Processing (3)" at bounding box center [536, 133] width 1 height 1
click at [535, 130] on div at bounding box center [537, 126] width 12 height 12
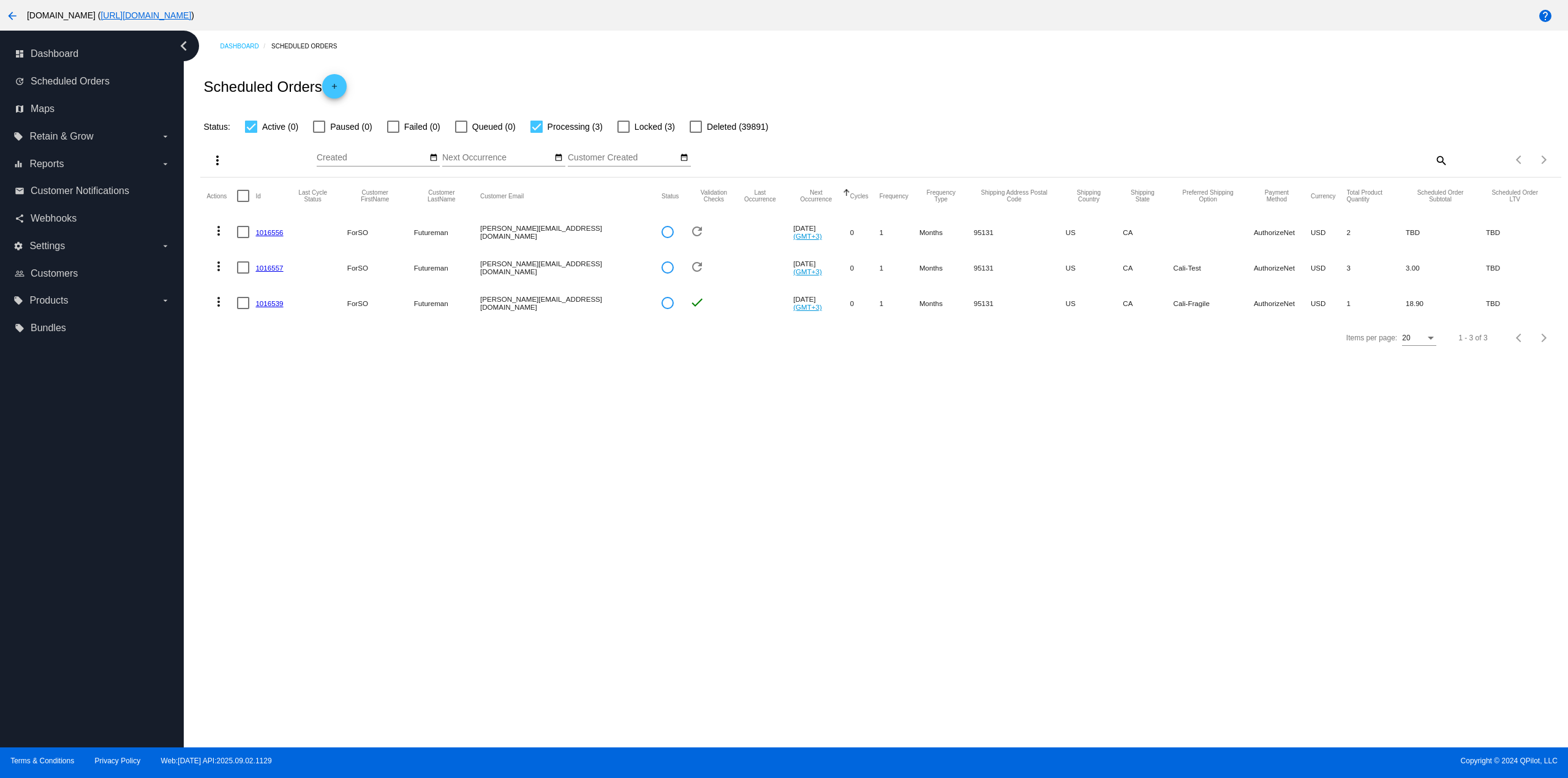
click at [536, 133] on input "Processing (3)" at bounding box center [536, 133] width 1 height 1
click at [535, 130] on div at bounding box center [537, 126] width 12 height 12
click at [536, 133] on input "Processing (3)" at bounding box center [536, 133] width 1 height 1
checkbox input "true"
click at [279, 304] on link "1016539" at bounding box center [269, 303] width 28 height 8
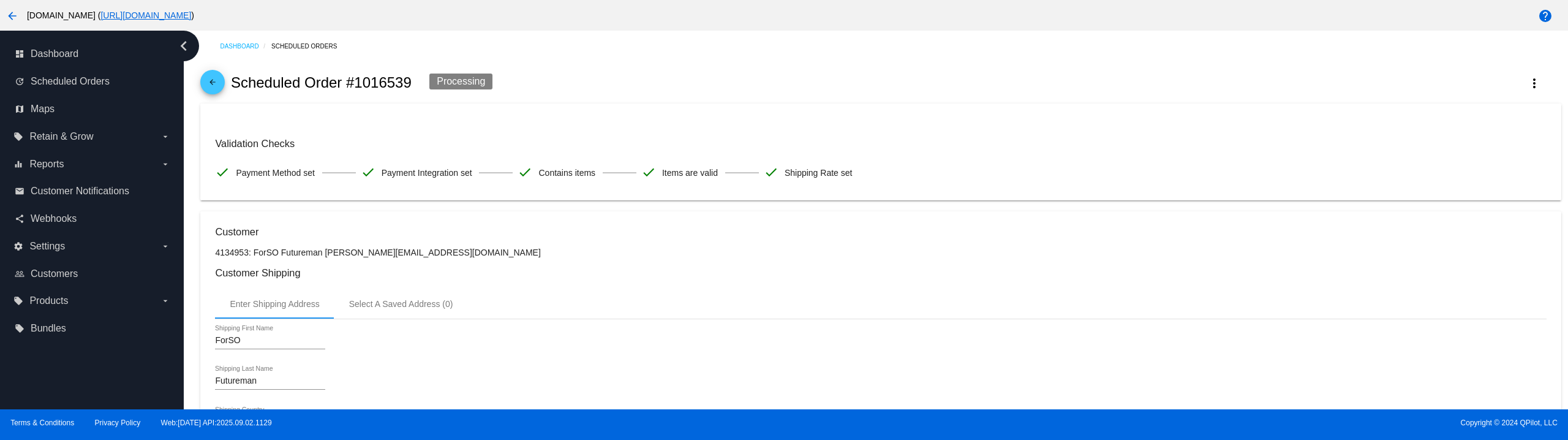
click at [204, 75] on link "arrow_back" at bounding box center [213, 82] width 25 height 25
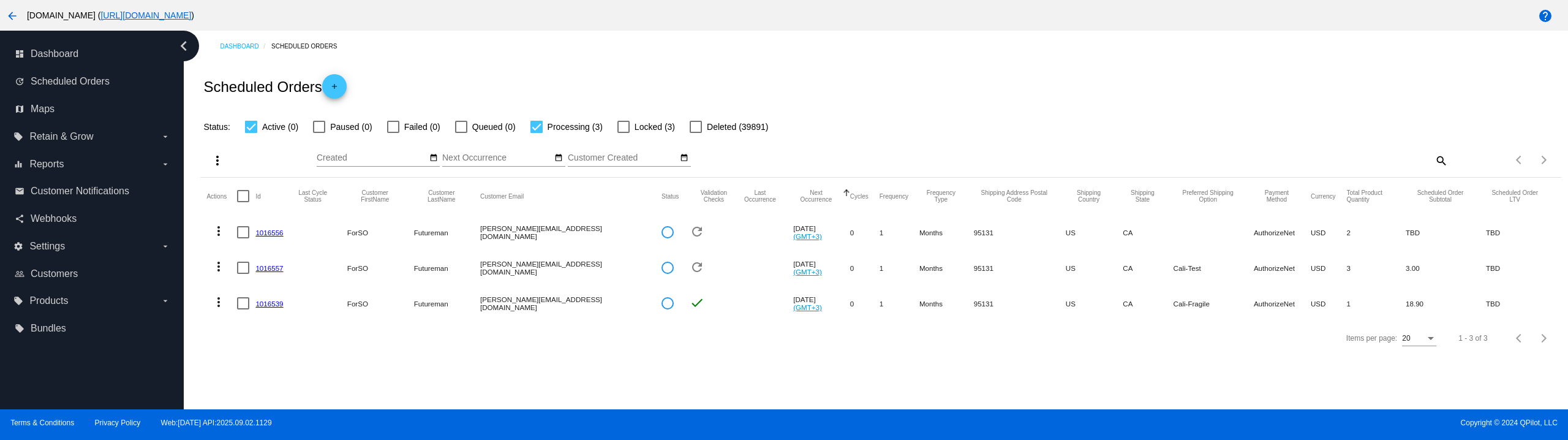
drag, startPoint x: 219, startPoint y: 365, endPoint x: 238, endPoint y: 362, distance: 19.2
click at [219, 367] on div "Dashboard Scheduled Orders Scheduled Orders add Status: Active (0) Paused (0) F…" at bounding box center [876, 220] width 1385 height 379
click at [546, 125] on label "Processing (3)" at bounding box center [567, 127] width 73 height 15
click at [537, 133] on input "Processing (3)" at bounding box center [536, 133] width 1 height 1
click at [546, 125] on label "Processing (3)" at bounding box center [567, 127] width 73 height 15
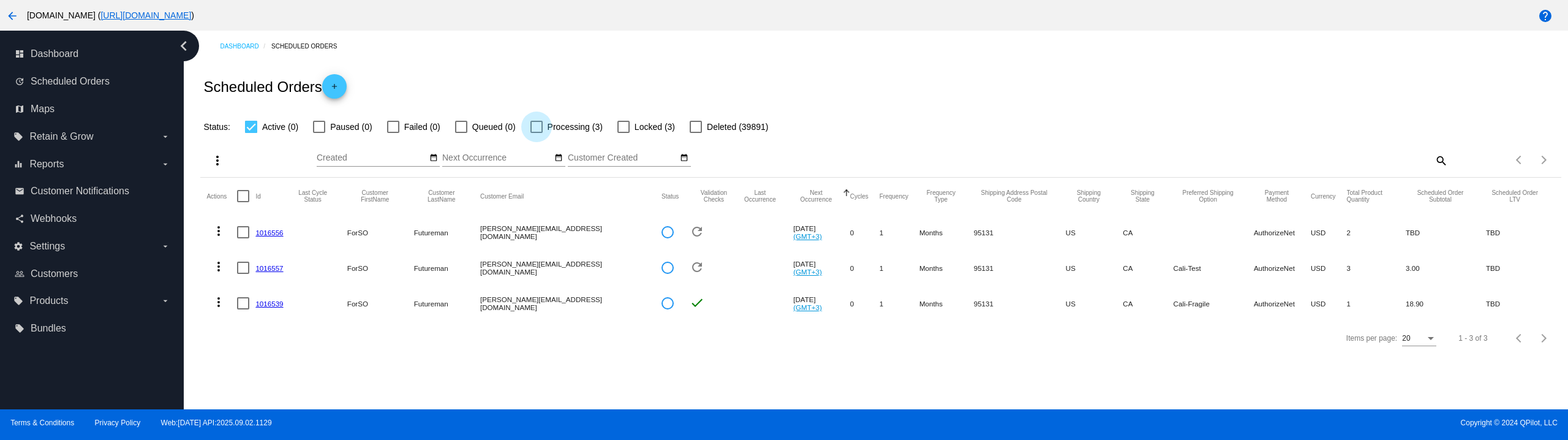
click at [537, 133] on input "Processing (3)" at bounding box center [536, 133] width 1 height 1
checkbox input "true"
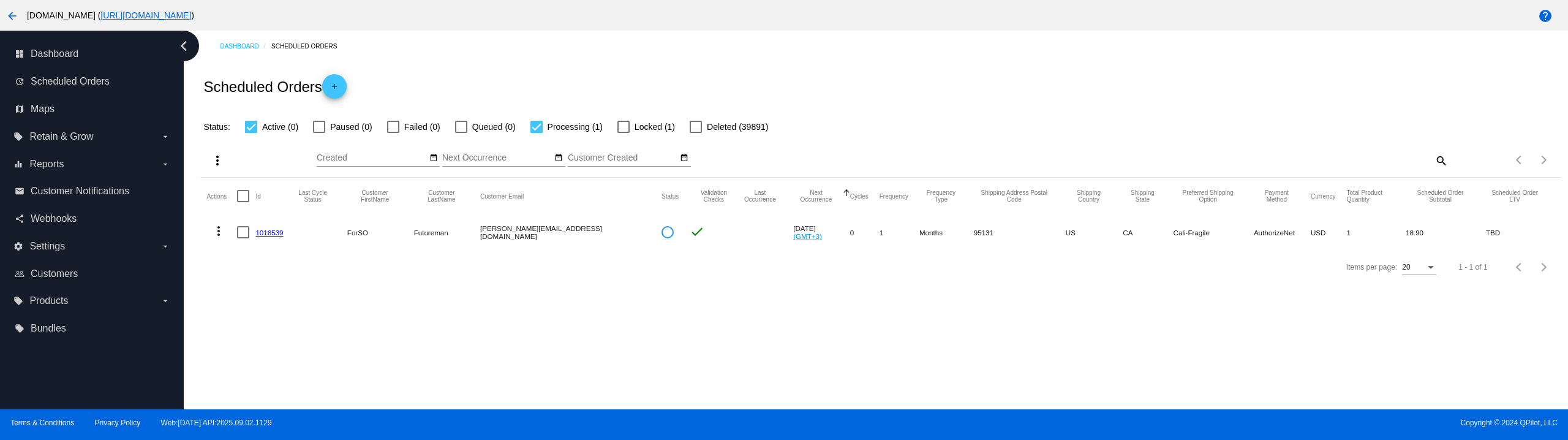
click at [275, 231] on link "1016539" at bounding box center [269, 232] width 28 height 8
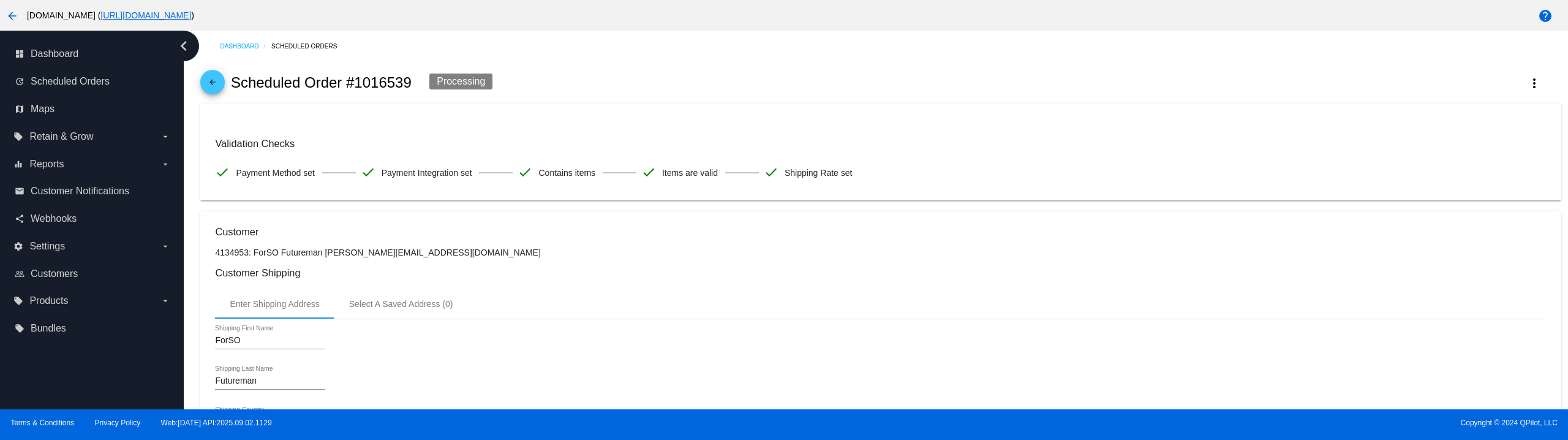
drag, startPoint x: 406, startPoint y: 85, endPoint x: 228, endPoint y: 90, distance: 178.1
click at [228, 90] on div "arrow_back Scheduled Order #1016539 Processing more_vert" at bounding box center [881, 83] width 1361 height 42
copy h2 "Scheduled Order #1016539"
